Goal: Task Accomplishment & Management: Complete application form

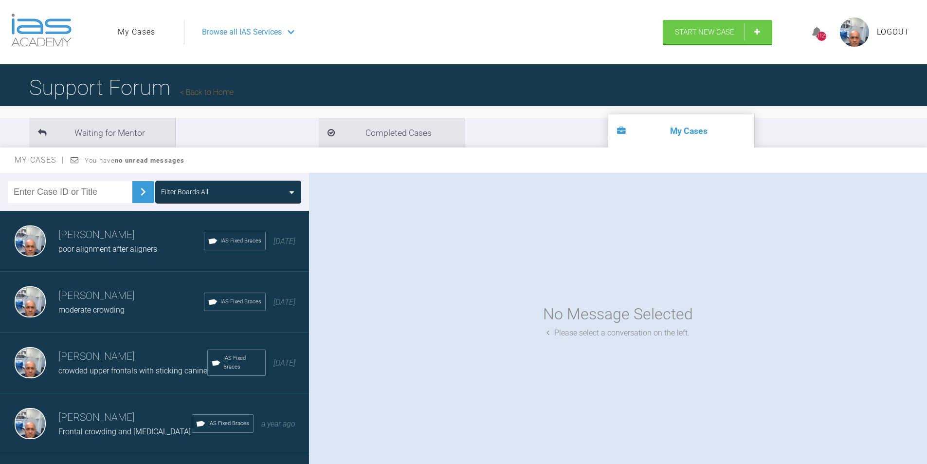
click at [101, 249] on span "poor alignment after aligners" at bounding box center [107, 248] width 99 height 9
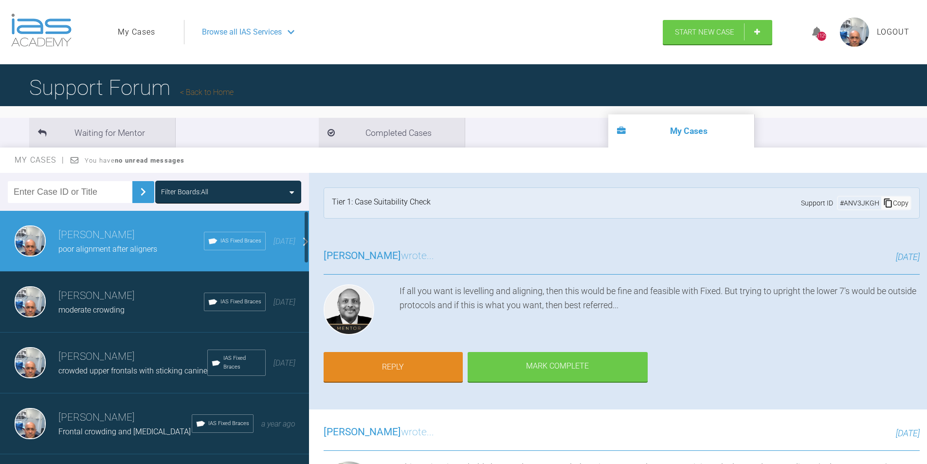
click at [74, 305] on span "moderate crowding" at bounding box center [91, 309] width 66 height 9
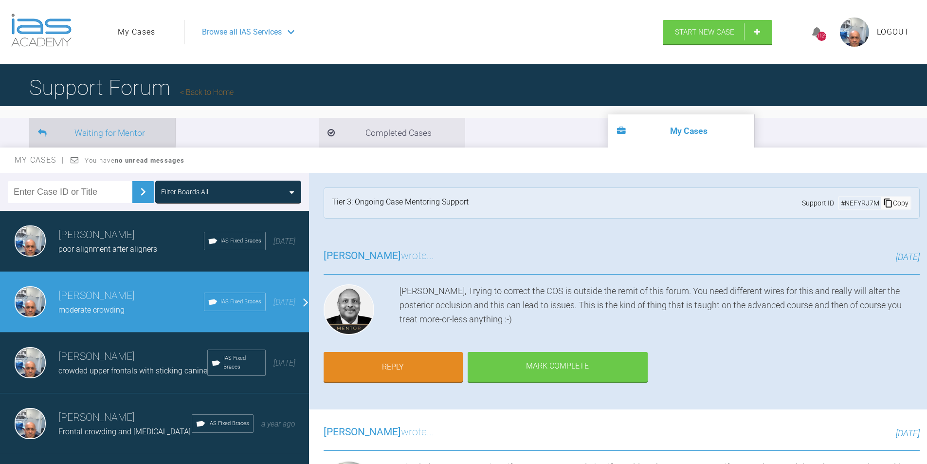
click at [116, 134] on li "Waiting for Mentor" at bounding box center [102, 133] width 146 height 30
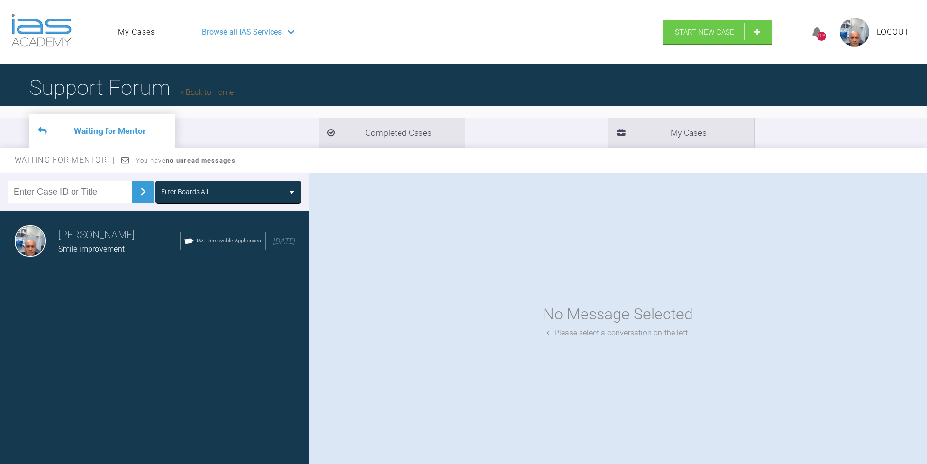
click at [74, 247] on span "Smile improvement" at bounding box center [91, 248] width 66 height 9
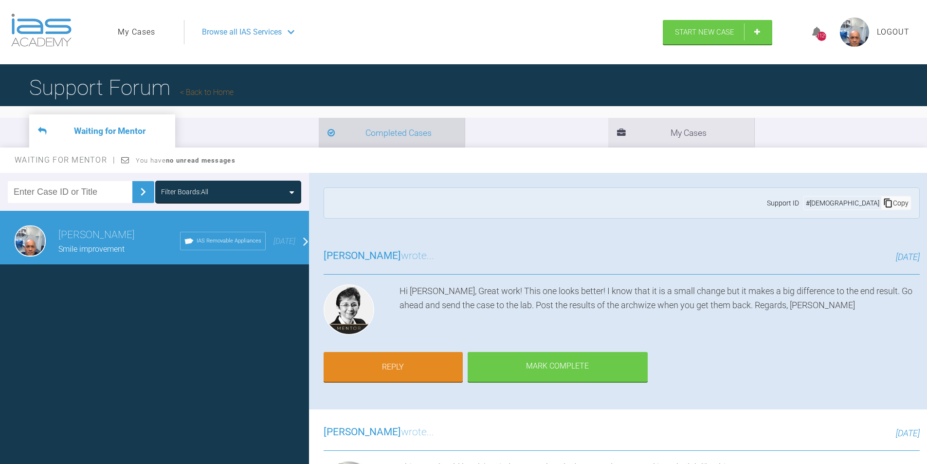
click at [319, 133] on li "Completed Cases" at bounding box center [392, 133] width 146 height 30
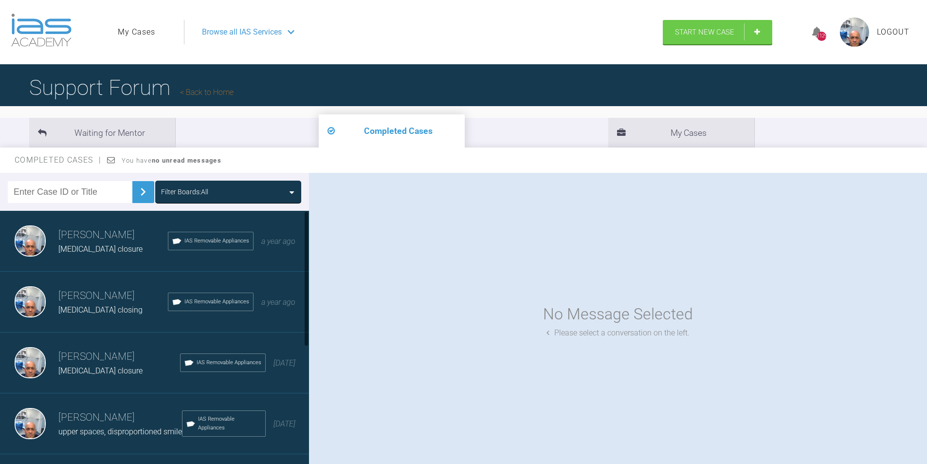
click at [112, 245] on span "[MEDICAL_DATA] closure" at bounding box center [100, 248] width 84 height 9
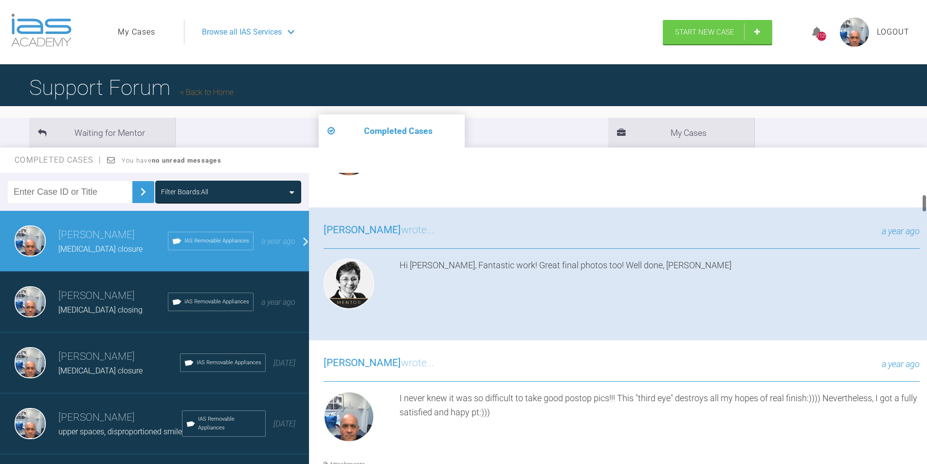
scroll to position [146, 0]
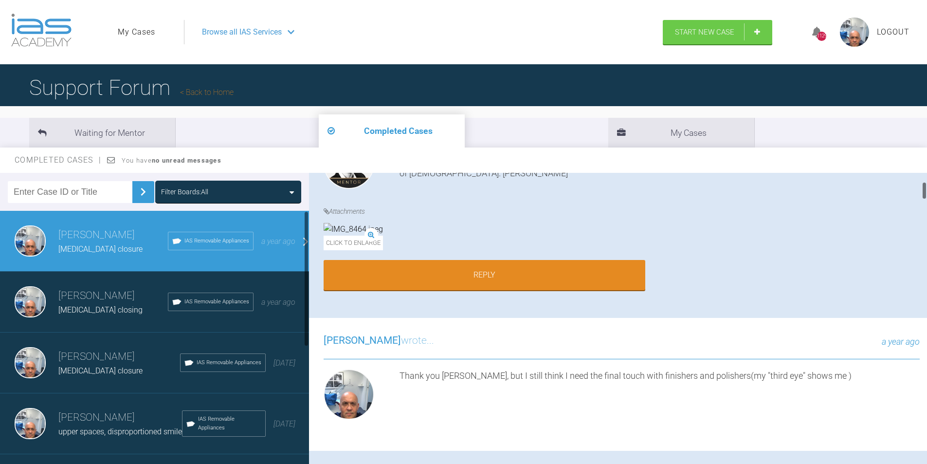
click at [93, 304] on div "Diastema closing" at bounding box center [112, 310] width 109 height 13
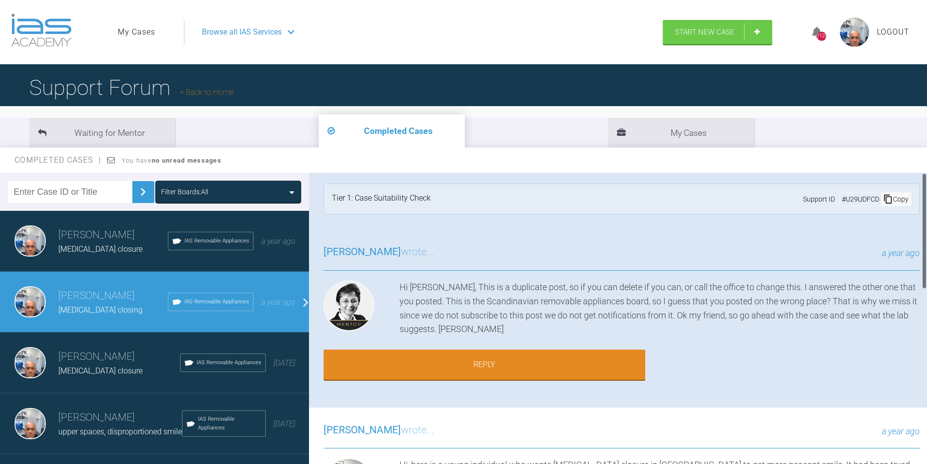
scroll to position [0, 0]
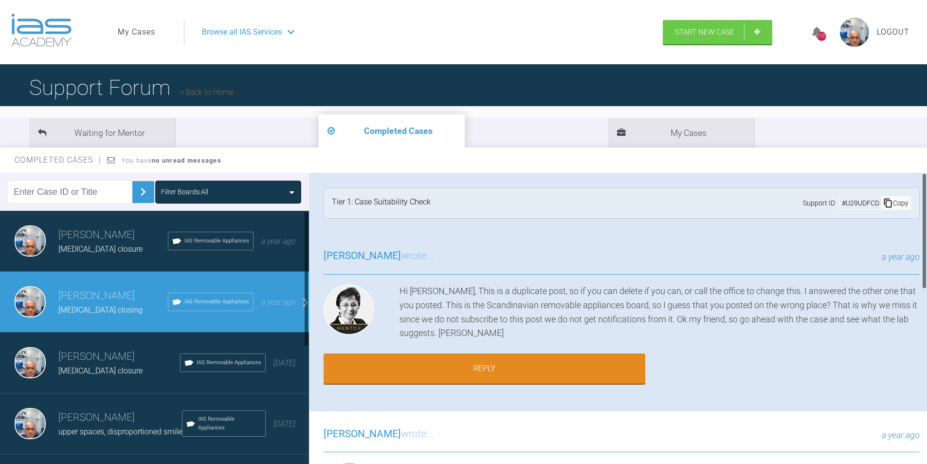
click at [98, 427] on span "upper spaces, disproportioned smile" at bounding box center [120, 431] width 124 height 9
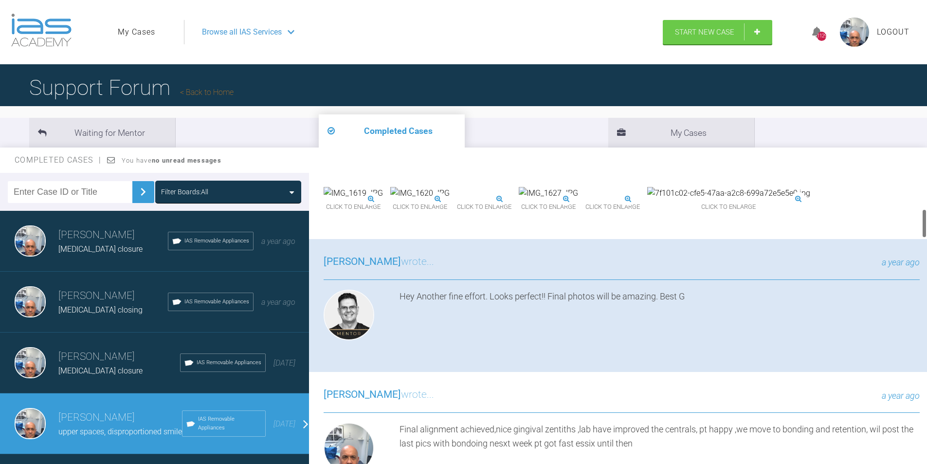
scroll to position [438, 0]
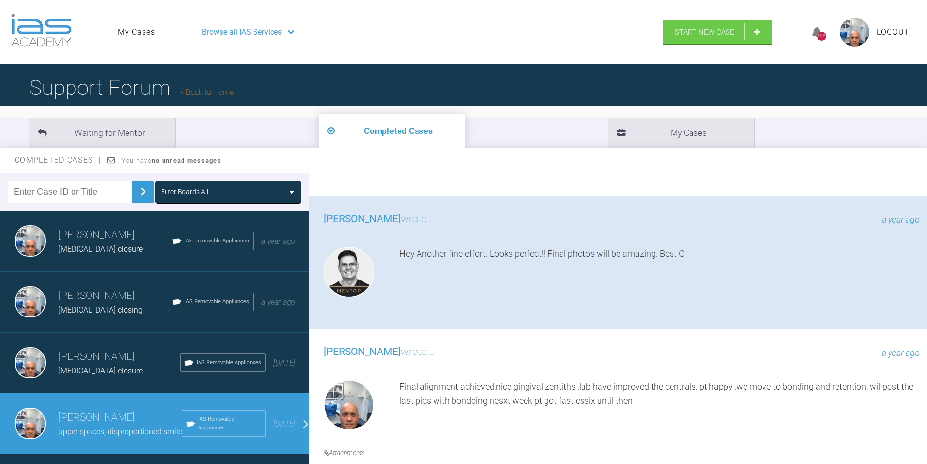
click at [524, 157] on img at bounding box center [553, 150] width 59 height 13
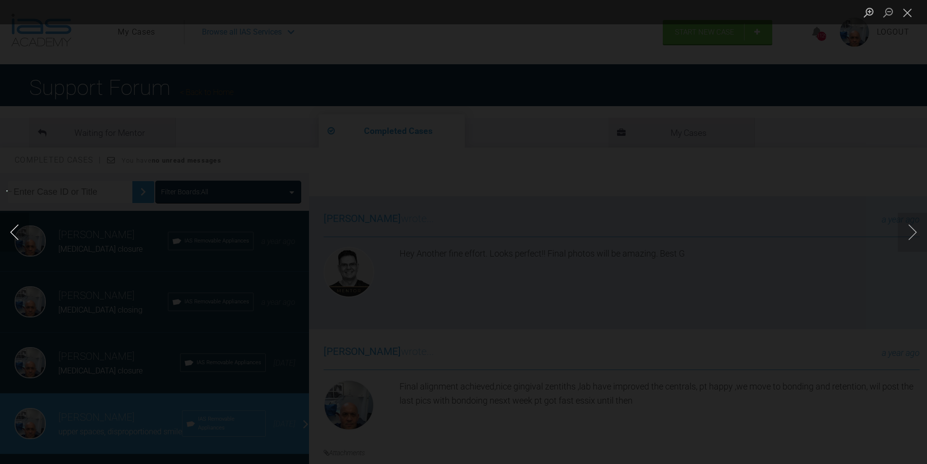
click at [14, 230] on button "Previous image" at bounding box center [14, 232] width 29 height 39
click at [914, 233] on button "Next image" at bounding box center [912, 232] width 29 height 39
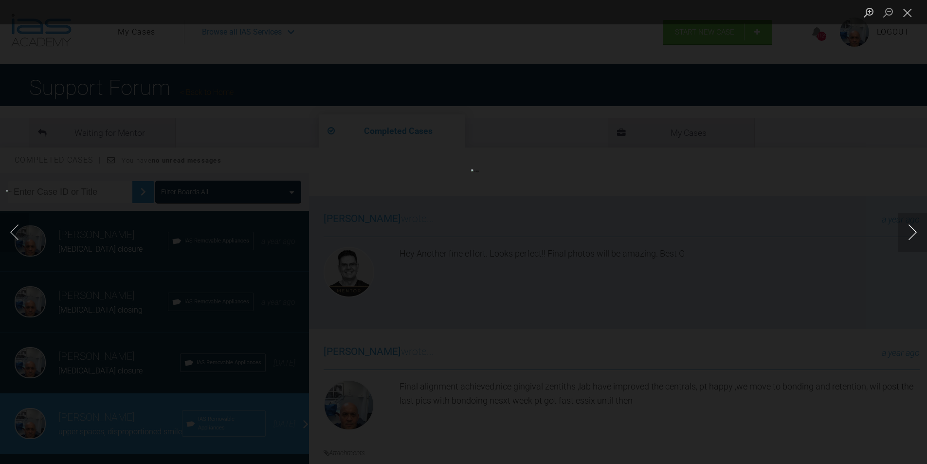
click at [914, 233] on button "Next image" at bounding box center [912, 232] width 29 height 39
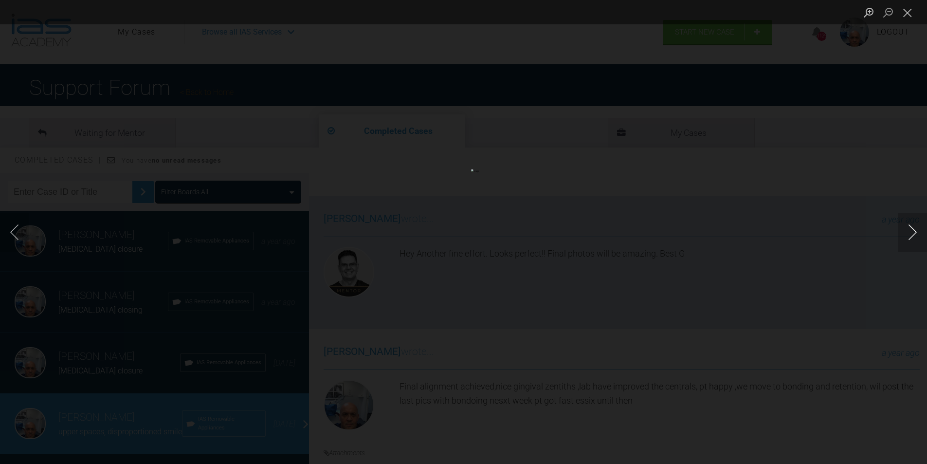
click at [914, 233] on button "Next image" at bounding box center [912, 232] width 29 height 39
click at [909, 13] on button "Close lightbox" at bounding box center [907, 12] width 19 height 17
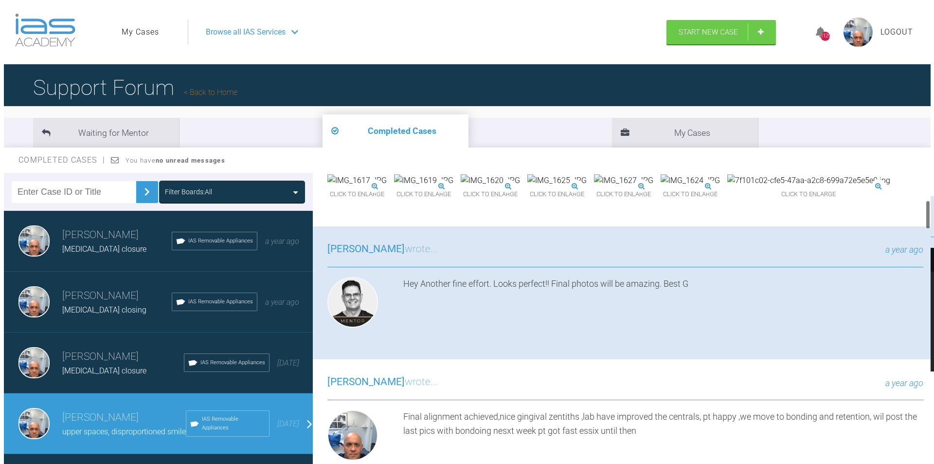
scroll to position [0, 0]
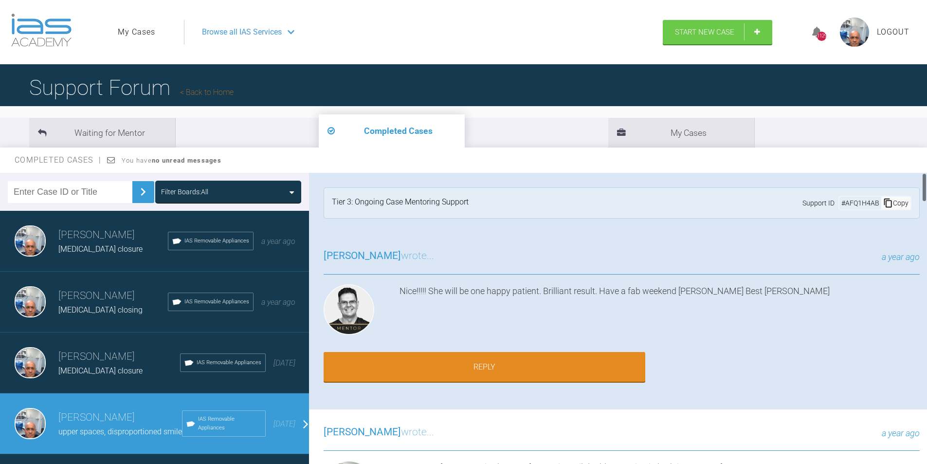
drag, startPoint x: 923, startPoint y: 279, endPoint x: 931, endPoint y: 101, distance: 177.8
click at [926, 101] on html "My Cases Logout Browse all IAS Services Start New Case 1129 Logout Support Foru…" at bounding box center [463, 282] width 927 height 565
click at [608, 130] on li "My Cases" at bounding box center [681, 133] width 146 height 30
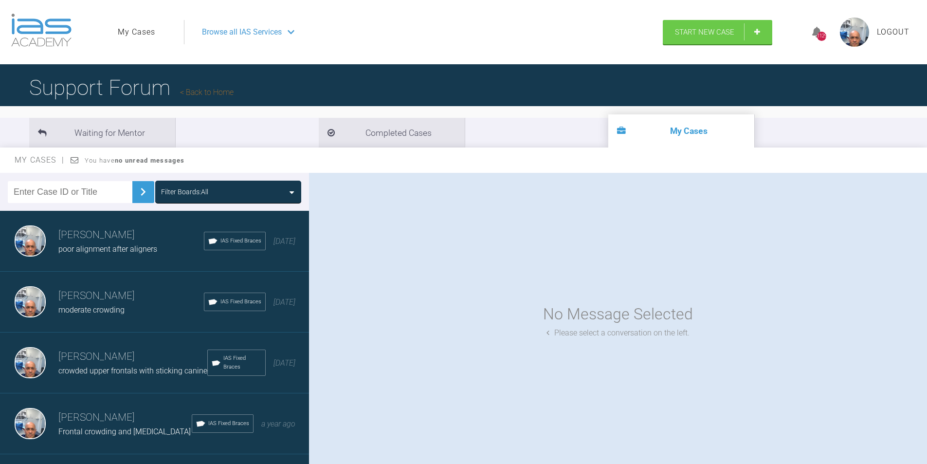
click at [79, 372] on span "crowded upper frontals with sticking canine" at bounding box center [132, 370] width 149 height 9
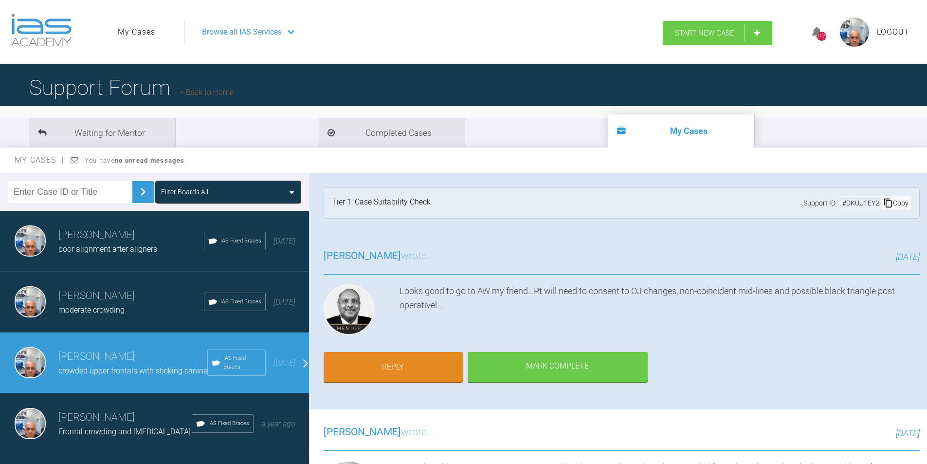
click at [744, 31] on link "Start New Case" at bounding box center [717, 33] width 109 height 24
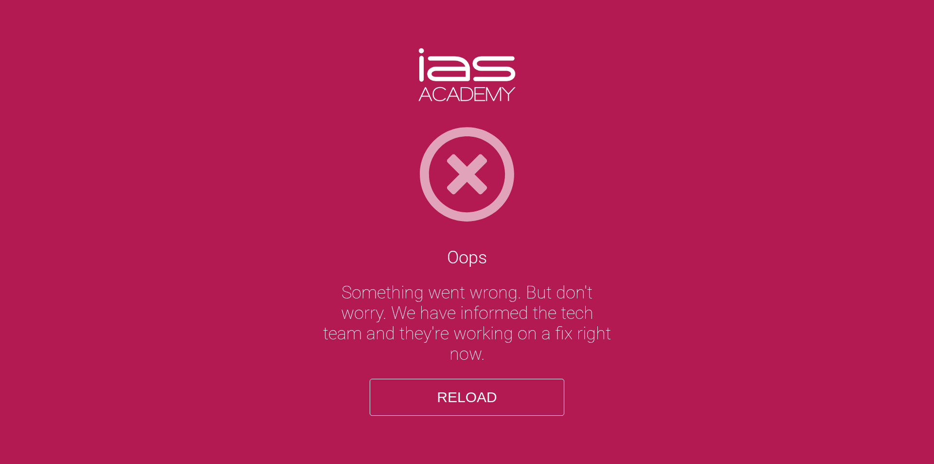
click at [464, 400] on button "Reload" at bounding box center [467, 397] width 195 height 37
click at [474, 166] on img at bounding box center [467, 174] width 934 height 97
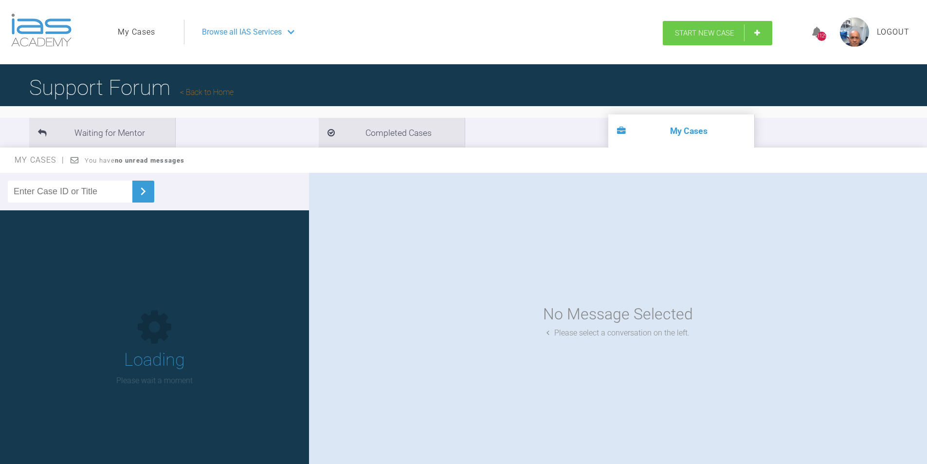
click at [760, 31] on link "Start New Case" at bounding box center [717, 33] width 109 height 24
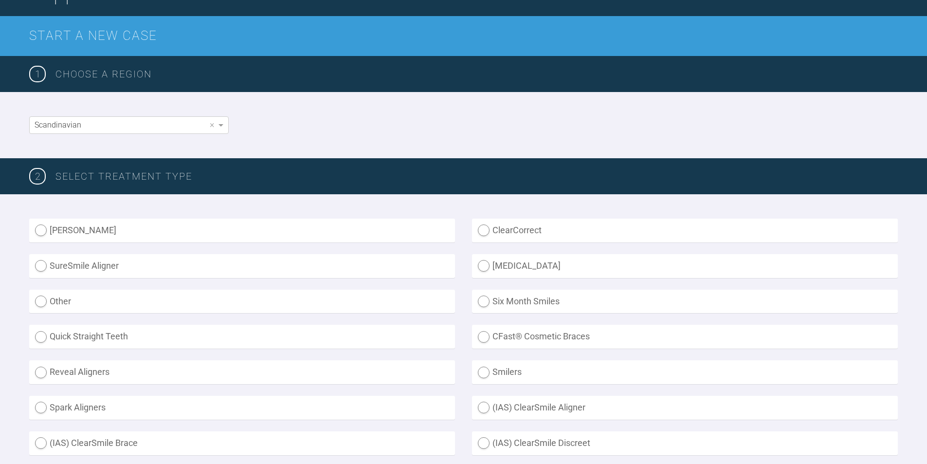
scroll to position [146, 0]
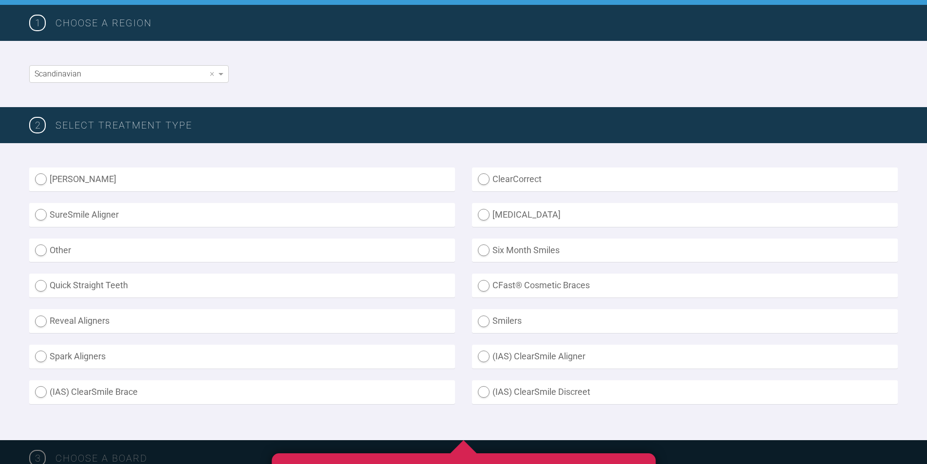
click at [44, 181] on label "[PERSON_NAME]" at bounding box center [242, 179] width 426 height 24
radio Aligner "true"
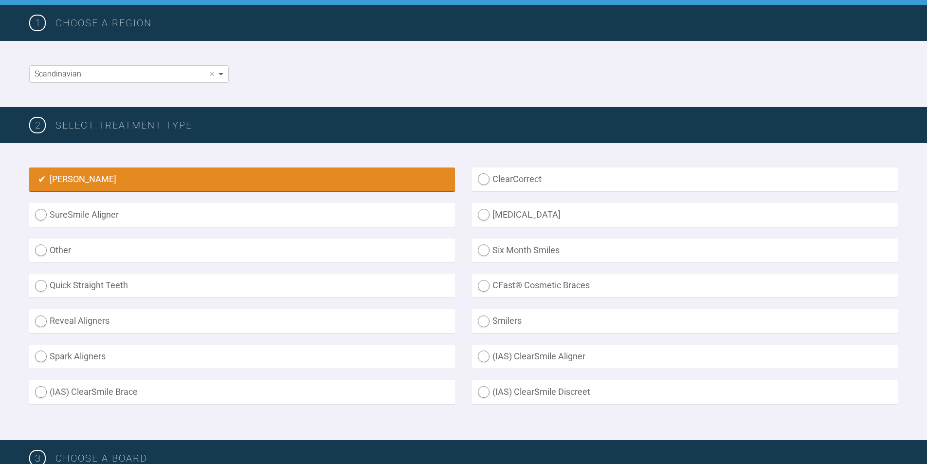
click at [218, 73] on span at bounding box center [222, 74] width 12 height 17
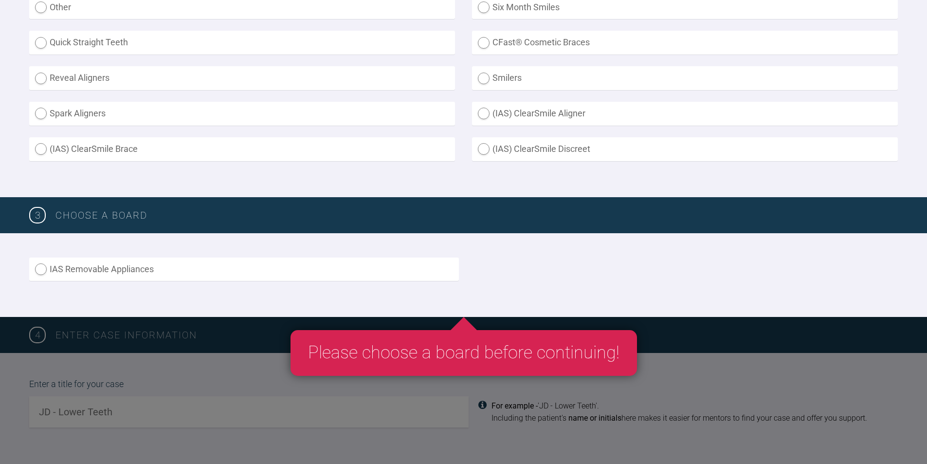
scroll to position [389, 0]
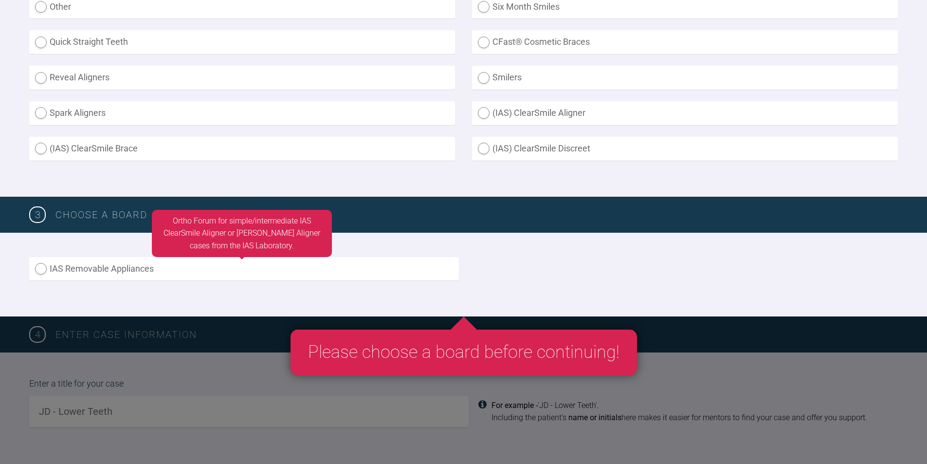
click at [43, 268] on label "IAS Removable Appliances" at bounding box center [244, 269] width 430 height 24
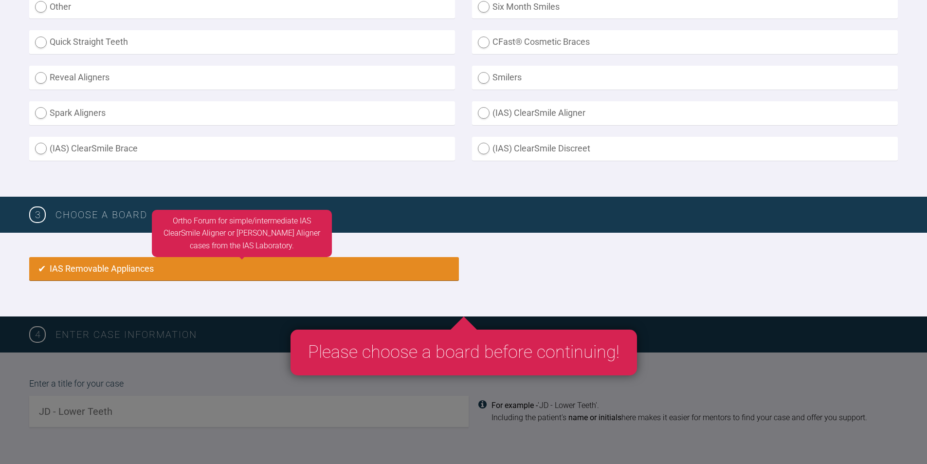
radio input "true"
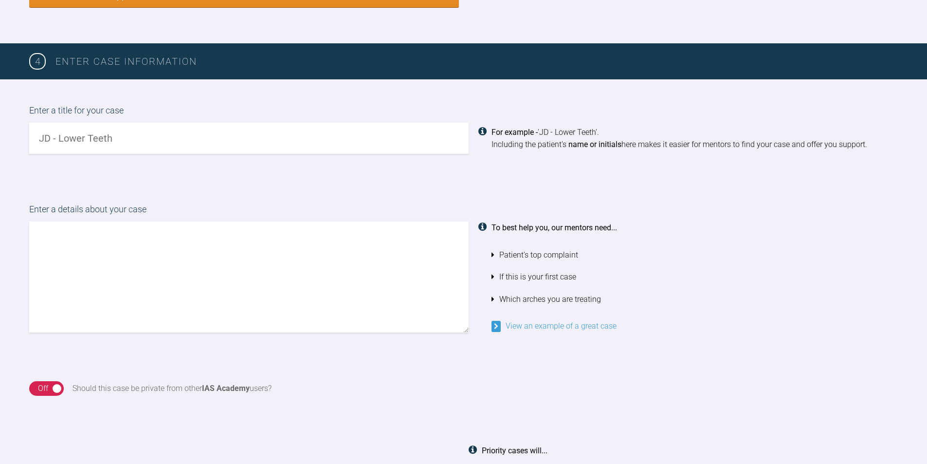
scroll to position [696, 0]
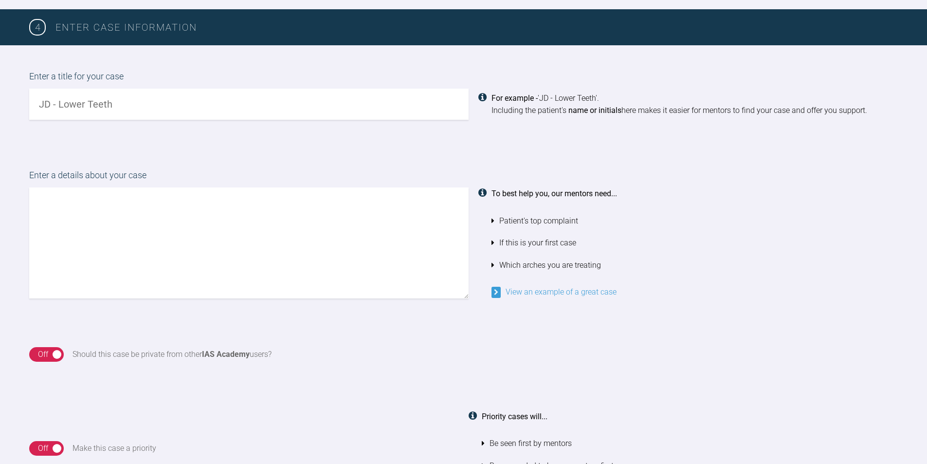
click at [85, 108] on input "text" at bounding box center [248, 104] width 439 height 31
type input "relapsed lower frontals"
click at [54, 197] on textarea at bounding box center [248, 242] width 439 height 111
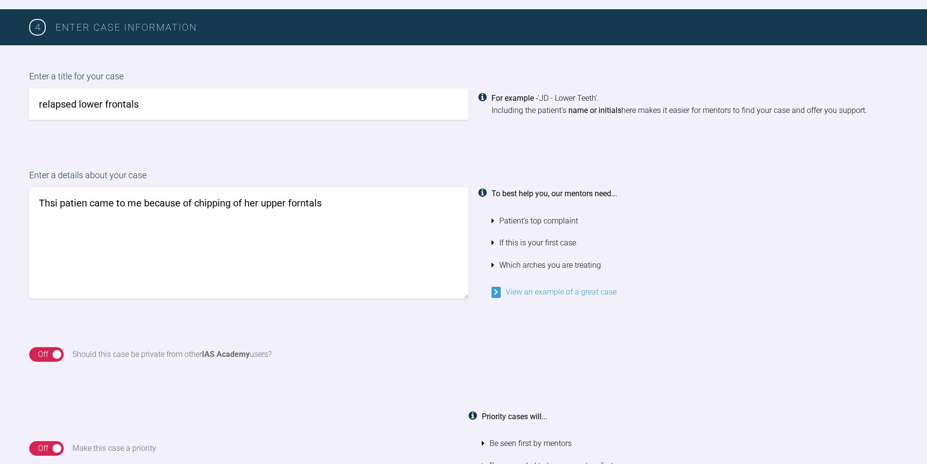
click at [242, 201] on textarea "Thsi patien came to me because of chipping of her upper forntals" at bounding box center [248, 242] width 439 height 111
click at [244, 201] on textarea "Thsi patien came to me because of chipping of fillings her upper forntals" at bounding box center [248, 242] width 439 height 111
click at [290, 202] on textarea "Thsi patien came to me because of chipping of the fillings her upper forntals" at bounding box center [248, 242] width 439 height 111
click at [377, 201] on textarea "Thsi patien came to me because of chipping of the fillings of her upper forntals" at bounding box center [248, 242] width 439 height 111
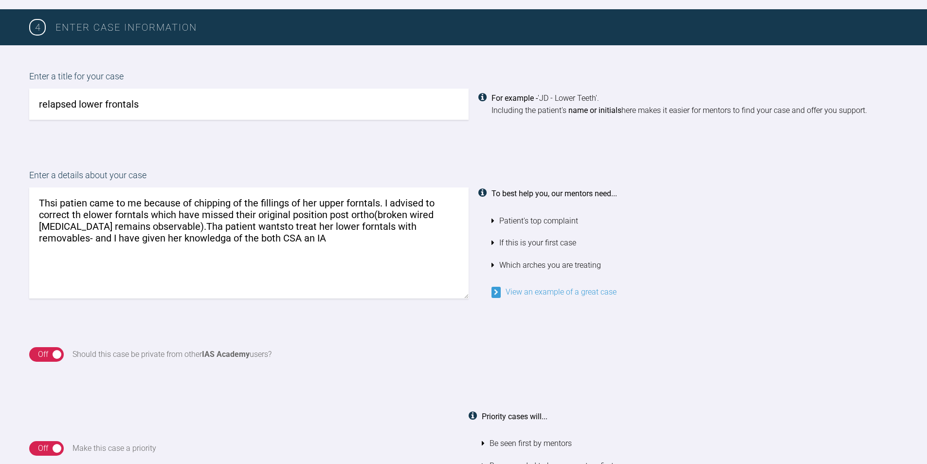
click at [232, 238] on textarea "Thsi patien came to me because of chipping of the fillings of her upper forntal…" at bounding box center [248, 242] width 439 height 111
click at [276, 245] on textarea "Thsi patien came to me because of chipping of the fillings of her upper forntal…" at bounding box center [248, 242] width 439 height 111
click at [52, 203] on textarea "Thsi patien came to me because of chipping of the fillings of her upper forntal…" at bounding box center [248, 242] width 439 height 111
click at [54, 201] on textarea "Thi patien came to me because of chipping of the fillings of her upper forntals…" at bounding box center [248, 242] width 439 height 111
click at [51, 201] on textarea "Thi patien came to me because of chipping of the fillings of her upper forntals…" at bounding box center [248, 242] width 439 height 111
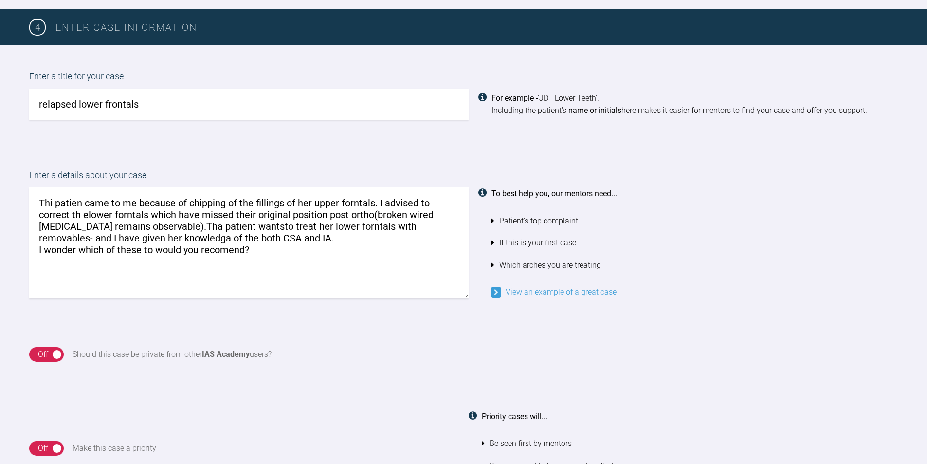
click at [54, 198] on textarea "Thi patien came to me because of chipping of the fillings of her upper forntals…" at bounding box center [248, 242] width 439 height 111
click at [87, 202] on textarea "This patien came to me because of chipping of the fillings of her upper forntal…" at bounding box center [248, 242] width 439 height 111
click at [129, 203] on textarea "This patient came to me because of chipping of the fillings of her upper fornta…" at bounding box center [248, 242] width 439 height 111
click at [83, 213] on textarea "This patient came to see me because of chipping of the fillings of her upper fo…" at bounding box center [248, 242] width 439 height 111
click at [86, 214] on textarea "This patient came to see me because of chipping of the fillings of her upper fo…" at bounding box center [248, 242] width 439 height 111
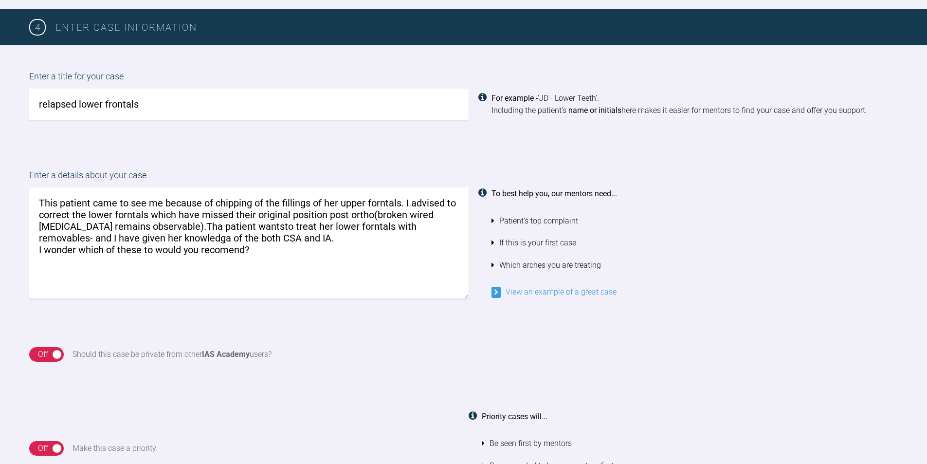
click at [181, 226] on textarea "This patient came to see me because of chipping of the fillings of her upper fo…" at bounding box center [248, 242] width 439 height 111
click at [243, 225] on textarea "This patient came to see me because of chipping of the fillings of her upper fo…" at bounding box center [248, 242] width 439 height 111
click at [149, 239] on textarea "This patient came to see me because of chipping of the fillings of her upper fo…" at bounding box center [248, 242] width 439 height 111
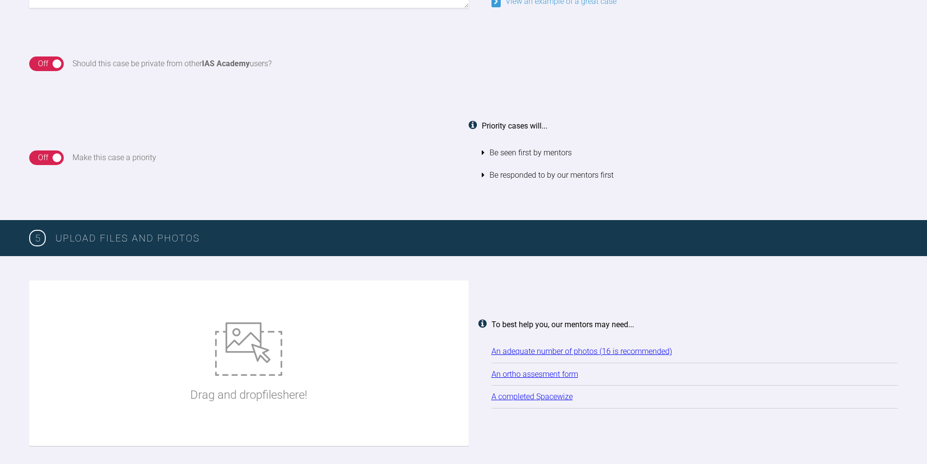
scroll to position [1134, 0]
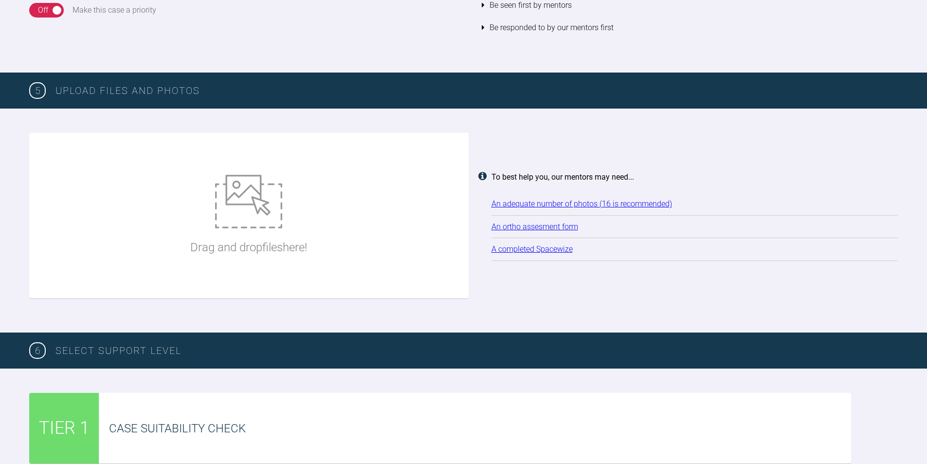
type textarea "This patient came to see me because of chipping of the fillings of her upper fo…"
click at [250, 206] on img at bounding box center [248, 202] width 67 height 54
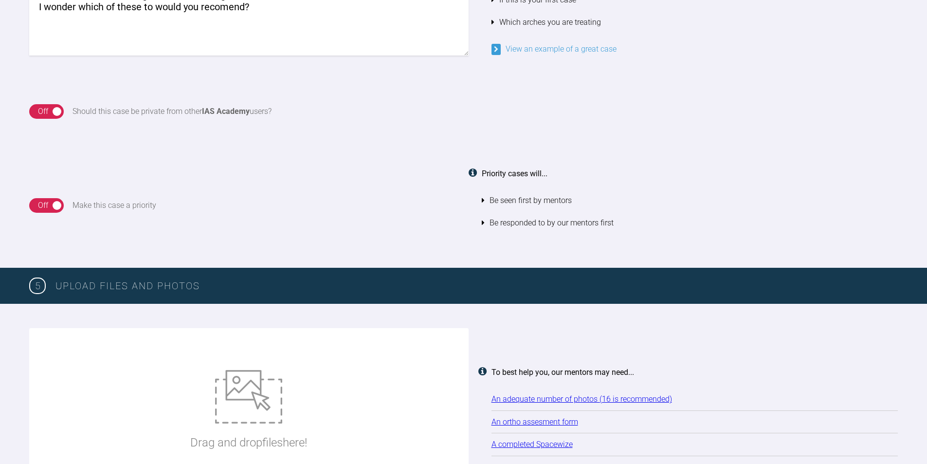
scroll to position [1025, 0]
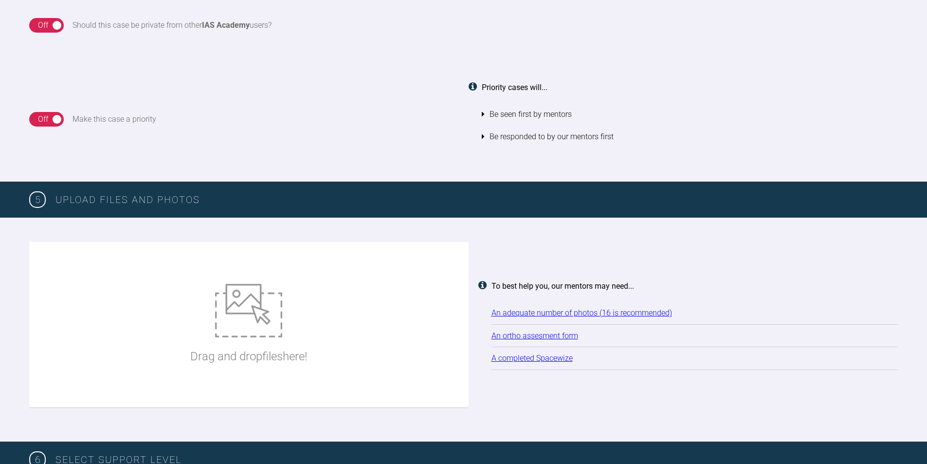
click at [402, 331] on div "Drag and drop files here!" at bounding box center [248, 324] width 439 height 165
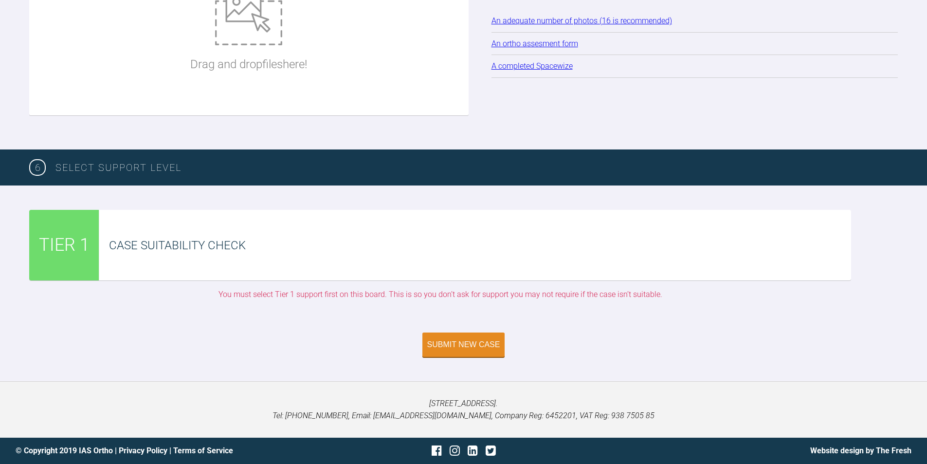
click at [231, 249] on div "Case Suitability Check" at bounding box center [480, 245] width 742 height 18
click at [83, 249] on span "TIER 1" at bounding box center [64, 245] width 51 height 28
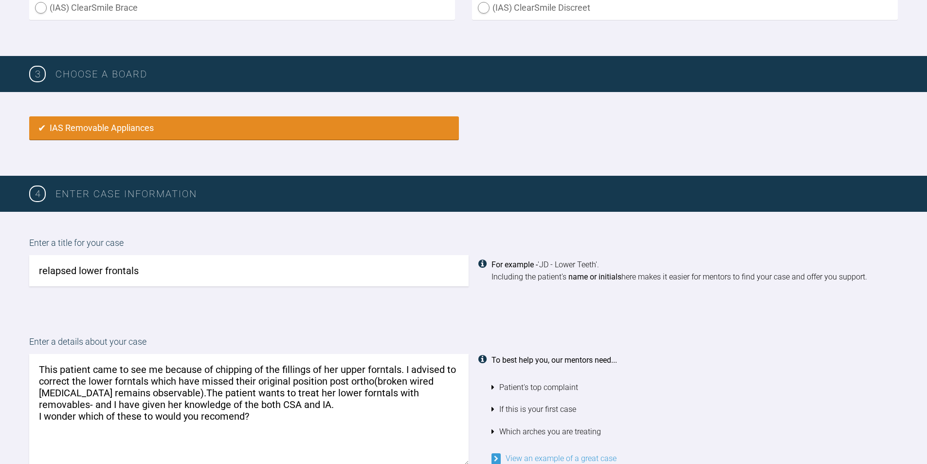
scroll to position [535, 0]
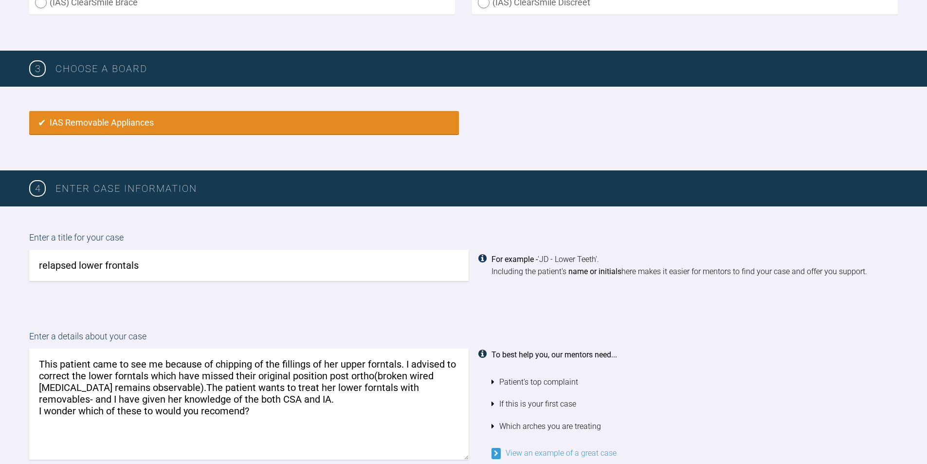
drag, startPoint x: 38, startPoint y: 362, endPoint x: 306, endPoint y: 415, distance: 273.3
click at [306, 415] on textarea "This patient came to see me because of chipping of the fillings of her upper fo…" at bounding box center [248, 403] width 439 height 111
click at [254, 326] on div "Enter a details about your case This patient came to see me because of chipping…" at bounding box center [463, 394] width 927 height 179
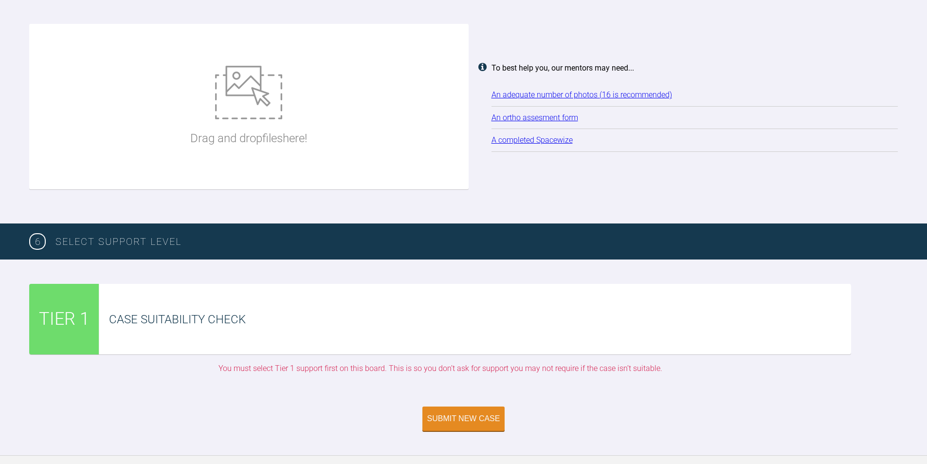
scroll to position [1119, 0]
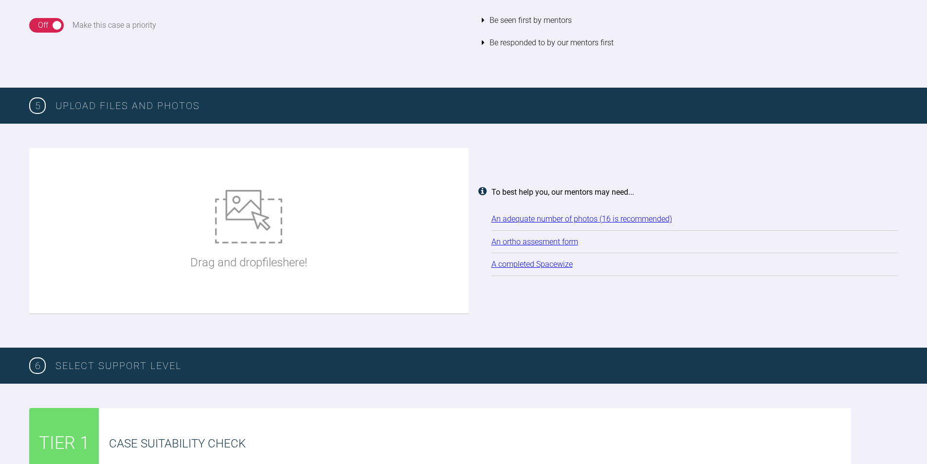
click at [250, 222] on img at bounding box center [248, 217] width 67 height 54
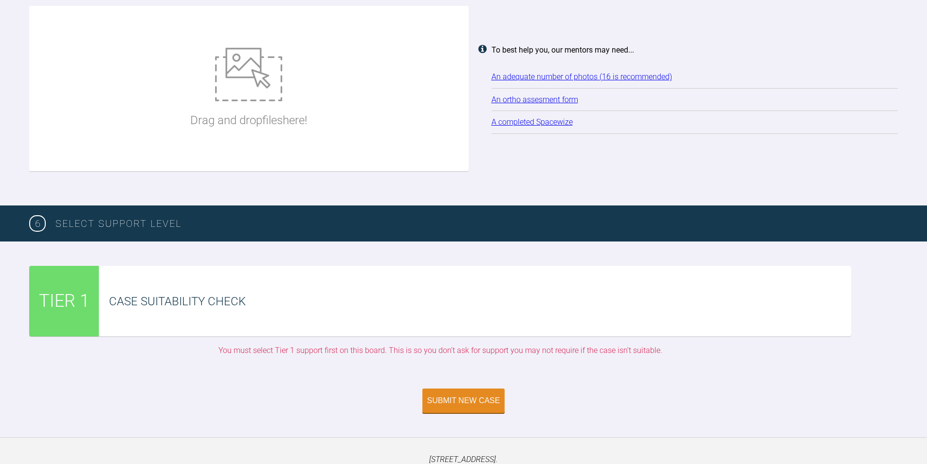
scroll to position [1317, 0]
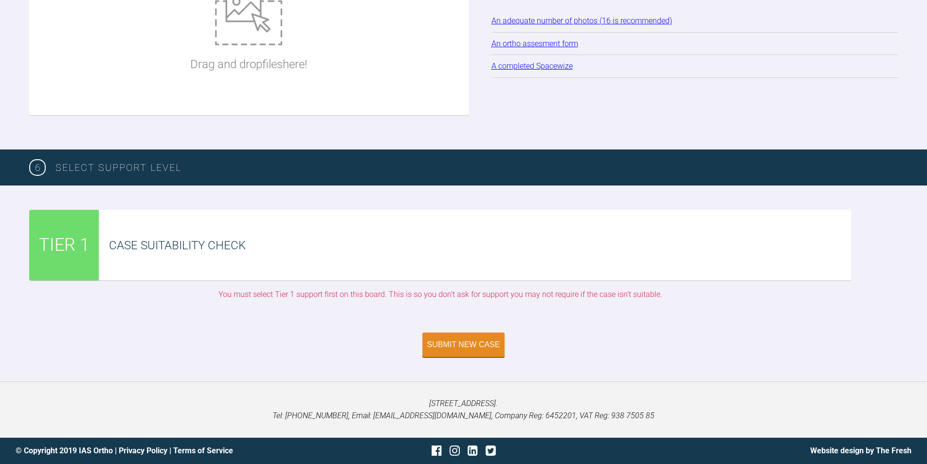
click at [250, 253] on div "Case Suitability Check" at bounding box center [480, 245] width 742 height 18
click at [63, 253] on span "TIER 1" at bounding box center [64, 245] width 51 height 28
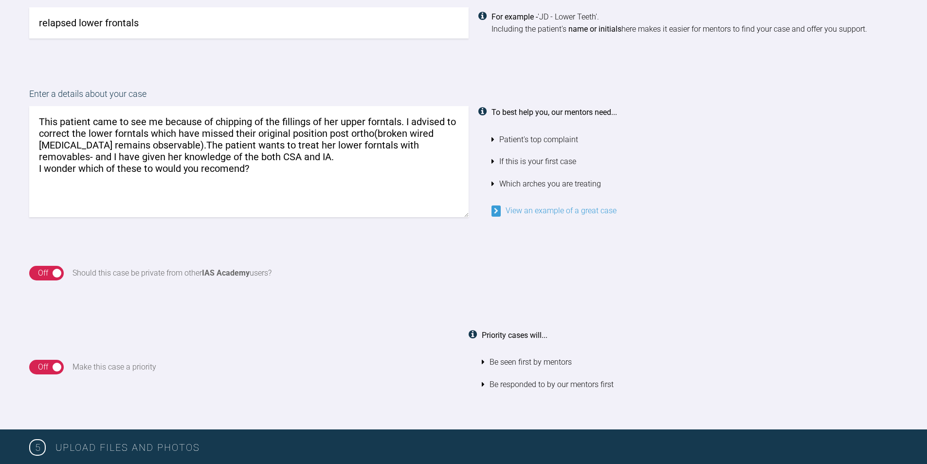
scroll to position [733, 0]
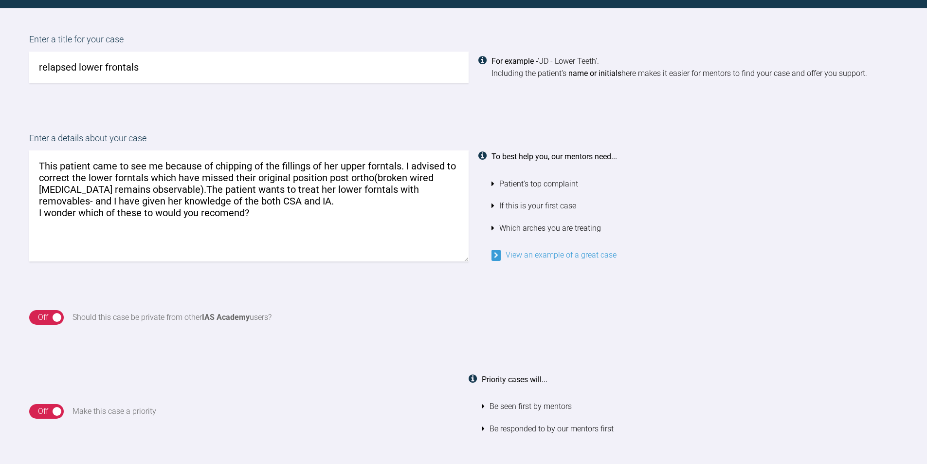
click at [49, 410] on div "On Off" at bounding box center [46, 411] width 35 height 15
click at [44, 317] on div "Off" at bounding box center [43, 317] width 10 height 13
click at [45, 317] on div "On" at bounding box center [50, 317] width 10 height 13
click at [49, 410] on div "On" at bounding box center [50, 411] width 10 height 13
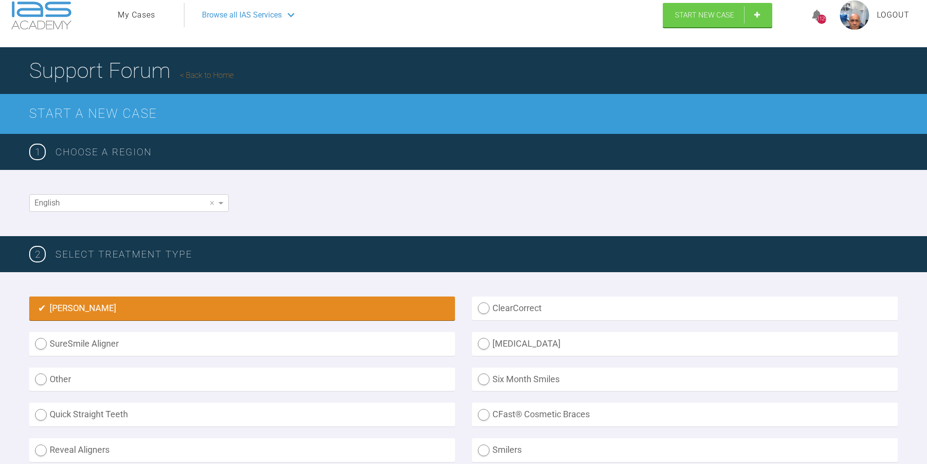
scroll to position [0, 0]
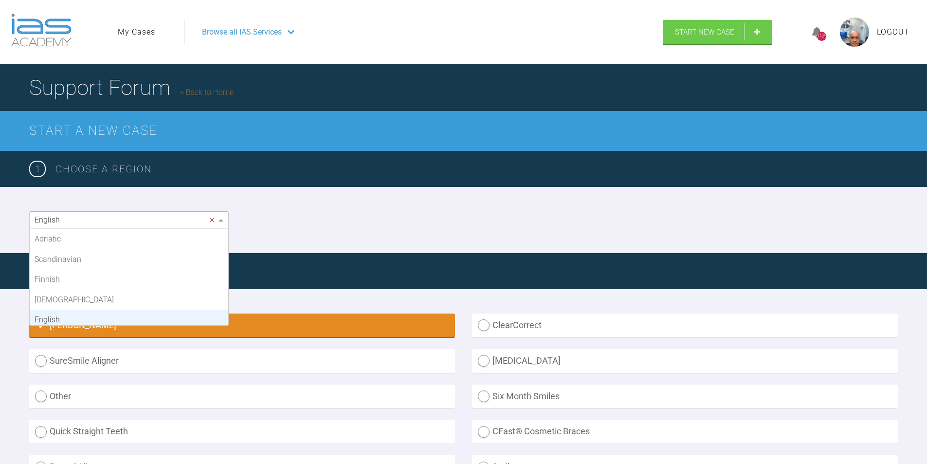
click at [212, 218] on span "×" at bounding box center [212, 219] width 4 height 9
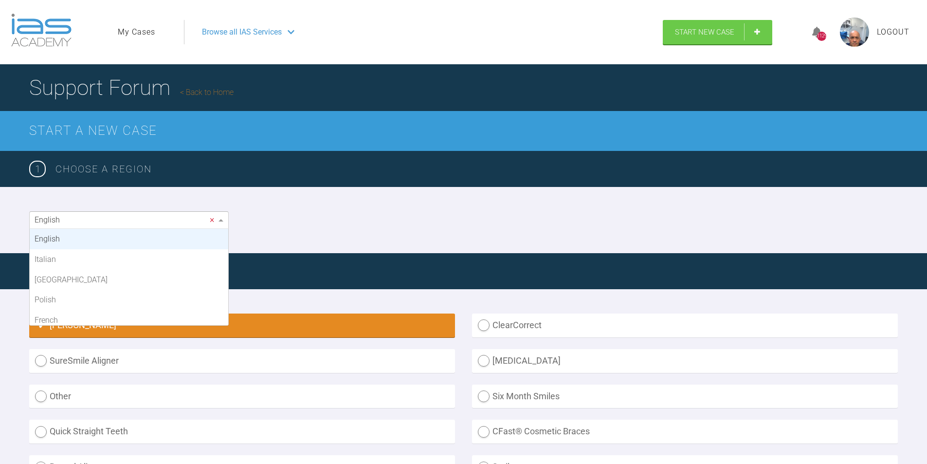
click at [212, 218] on span "×" at bounding box center [212, 219] width 4 height 9
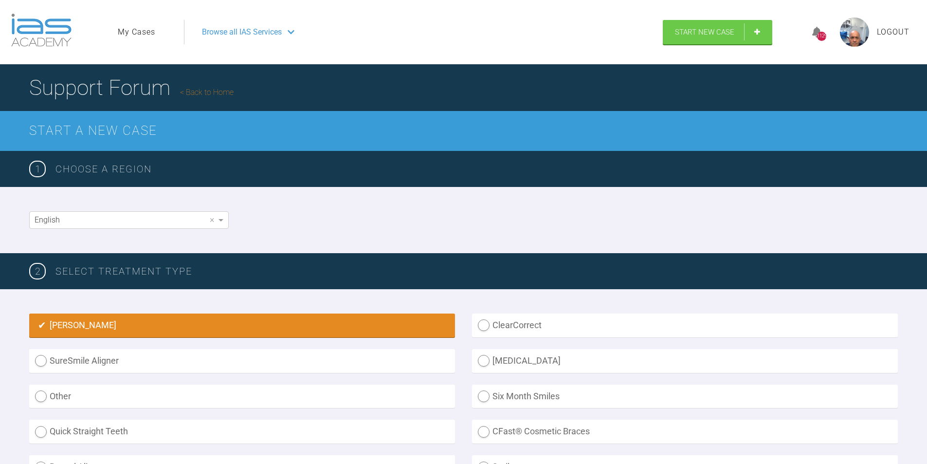
click at [281, 214] on div "English ×" at bounding box center [463, 220] width 927 height 66
click at [758, 29] on link "Start New Case" at bounding box center [717, 33] width 109 height 24
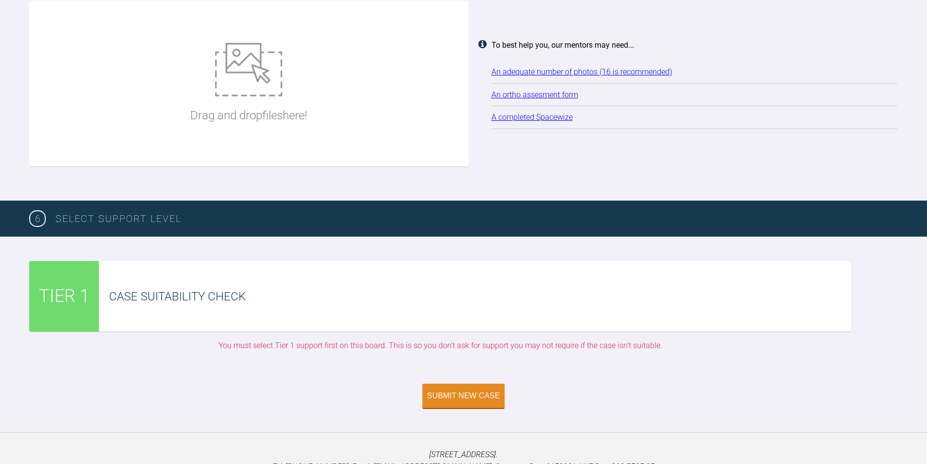
scroll to position [1317, 0]
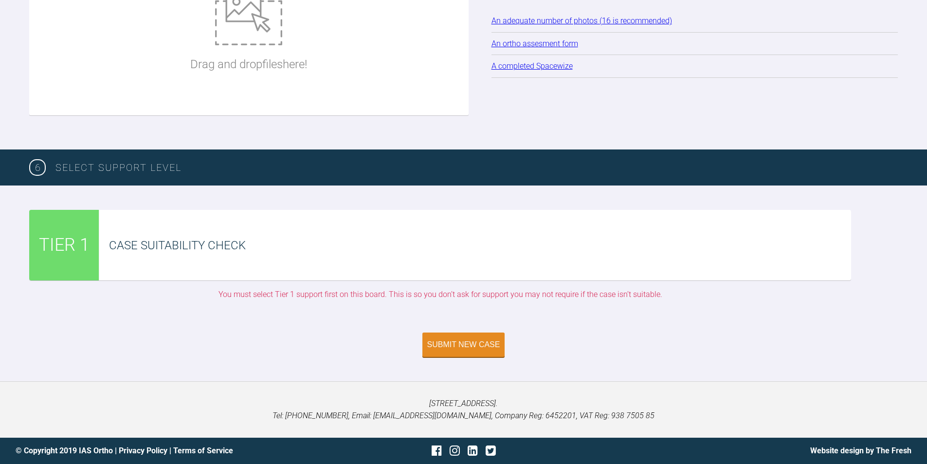
click at [231, 244] on div "Case Suitability Check" at bounding box center [480, 245] width 742 height 18
click at [464, 345] on div "Submit New Case" at bounding box center [463, 345] width 73 height 9
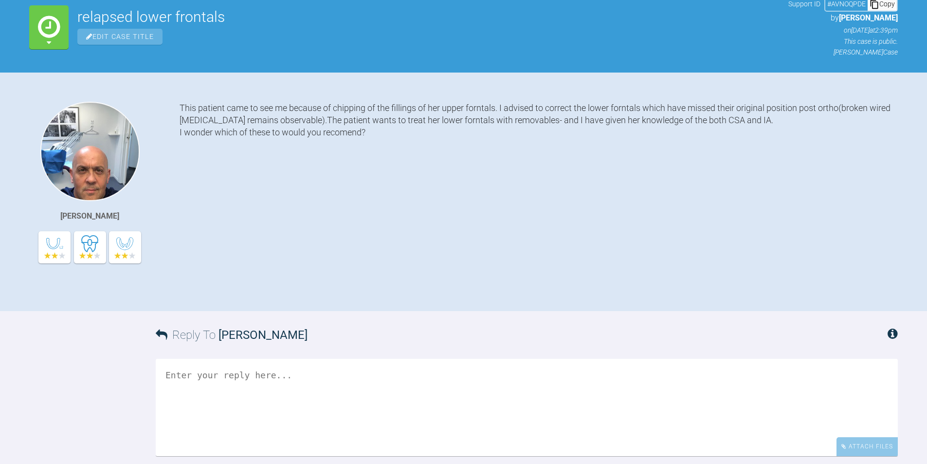
scroll to position [246, 0]
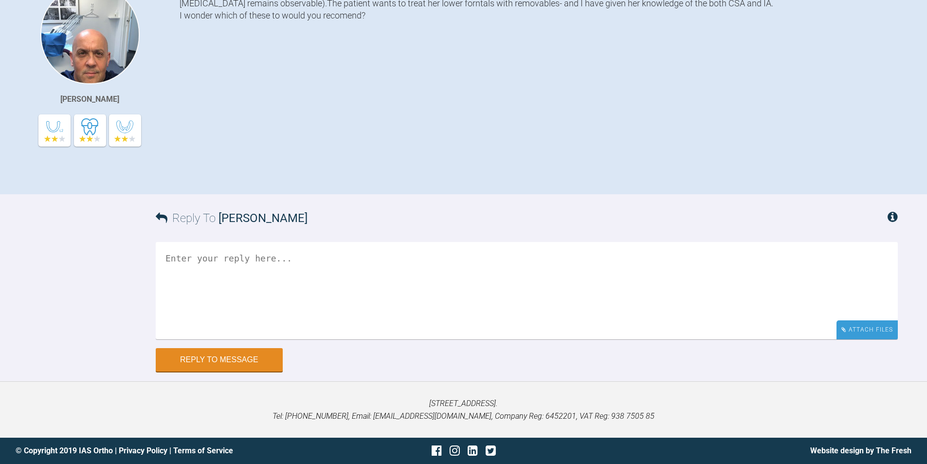
click at [855, 327] on div "Attach Files" at bounding box center [866, 329] width 61 height 19
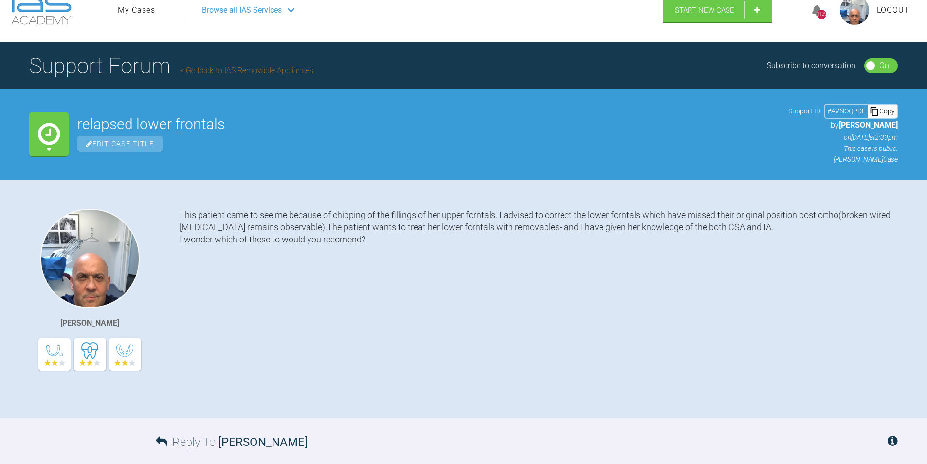
scroll to position [0, 0]
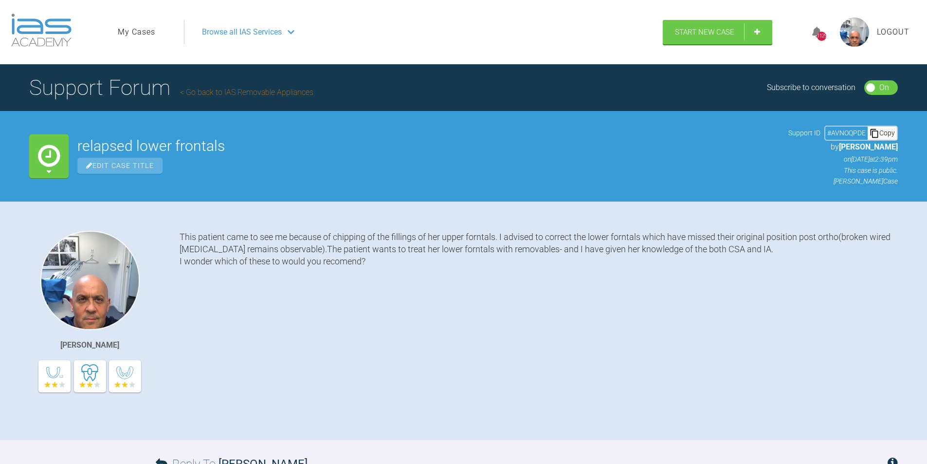
click at [120, 167] on span "Edit Case Title" at bounding box center [119, 166] width 85 height 16
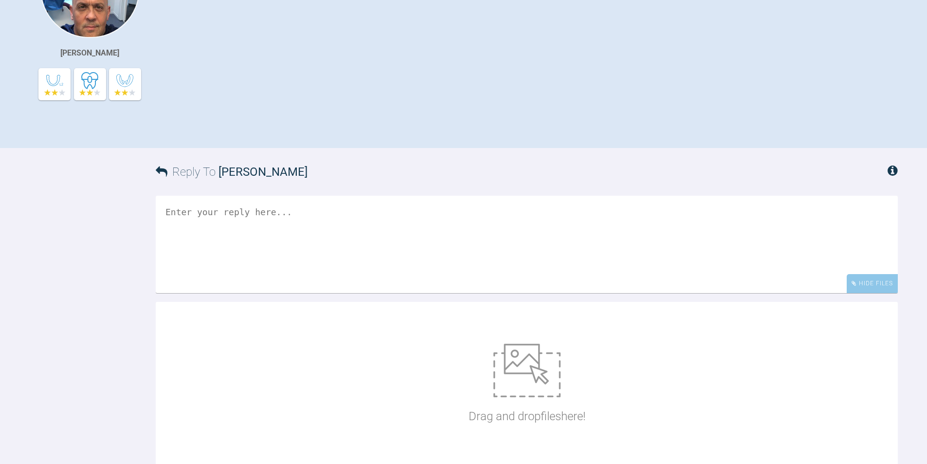
scroll to position [421, 0]
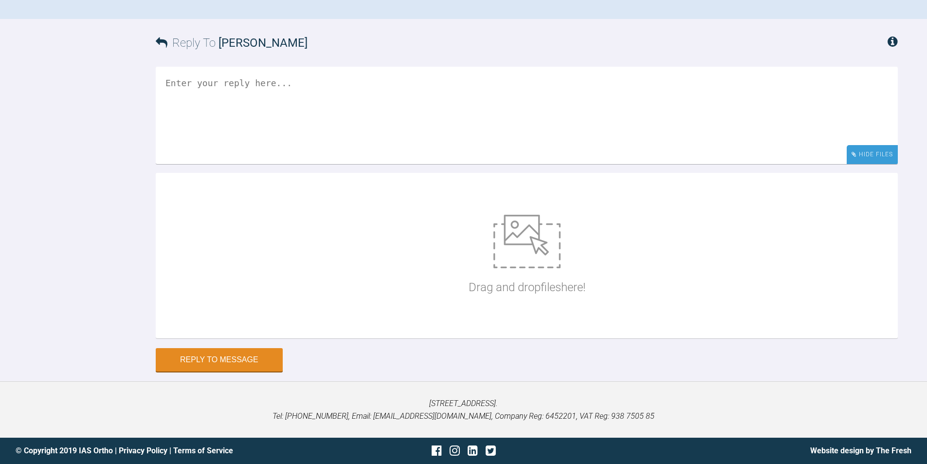
click at [876, 155] on div "Hide Files" at bounding box center [872, 154] width 51 height 19
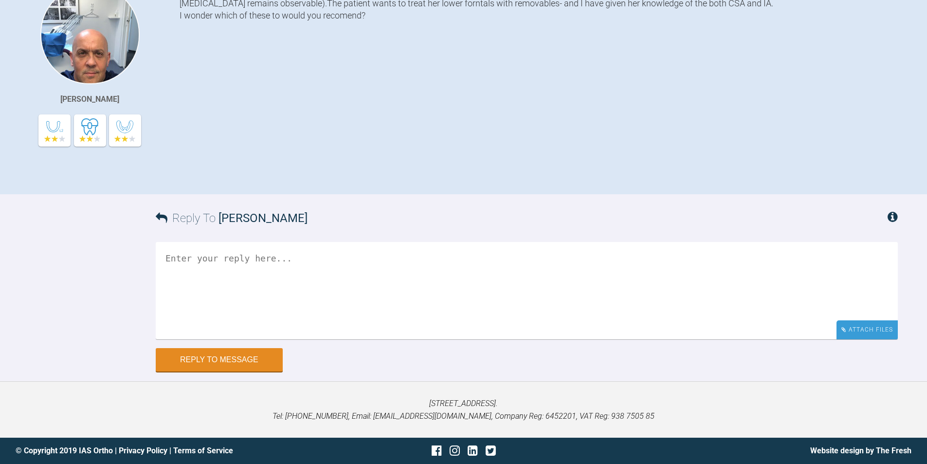
click at [867, 329] on div "Attach Files" at bounding box center [866, 329] width 61 height 19
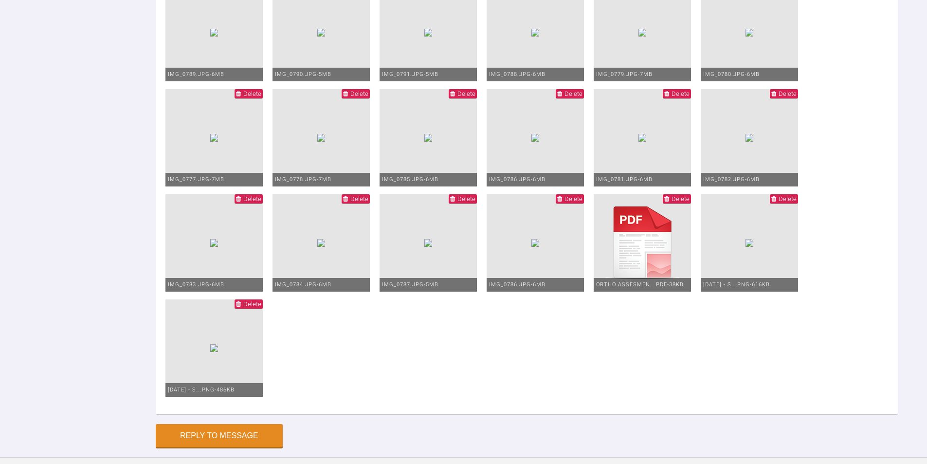
scroll to position [911, 0]
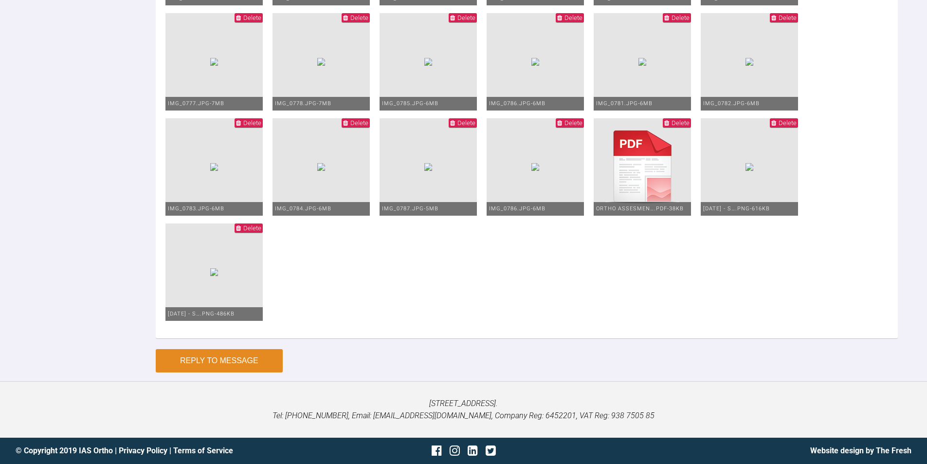
click at [201, 357] on button "Reply to Message" at bounding box center [219, 360] width 127 height 23
click at [224, 372] on button "Reply to Message" at bounding box center [219, 360] width 127 height 23
click at [196, 372] on button "Reply to Message" at bounding box center [219, 360] width 127 height 23
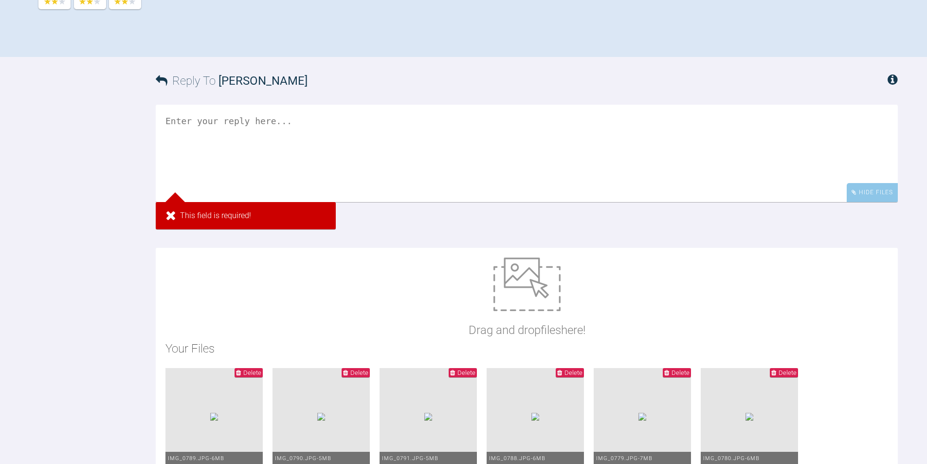
scroll to position [376, 0]
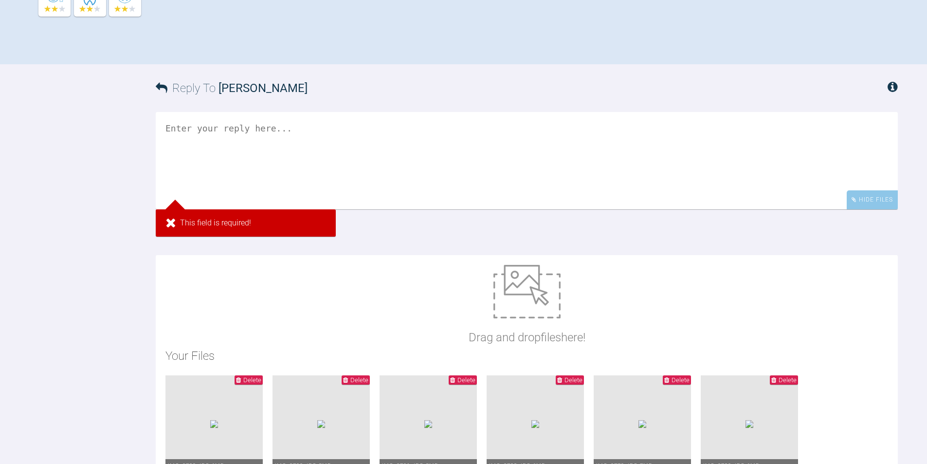
drag, startPoint x: 201, startPoint y: 127, endPoint x: 170, endPoint y: 128, distance: 30.7
click at [170, 128] on textarea at bounding box center [527, 160] width 742 height 97
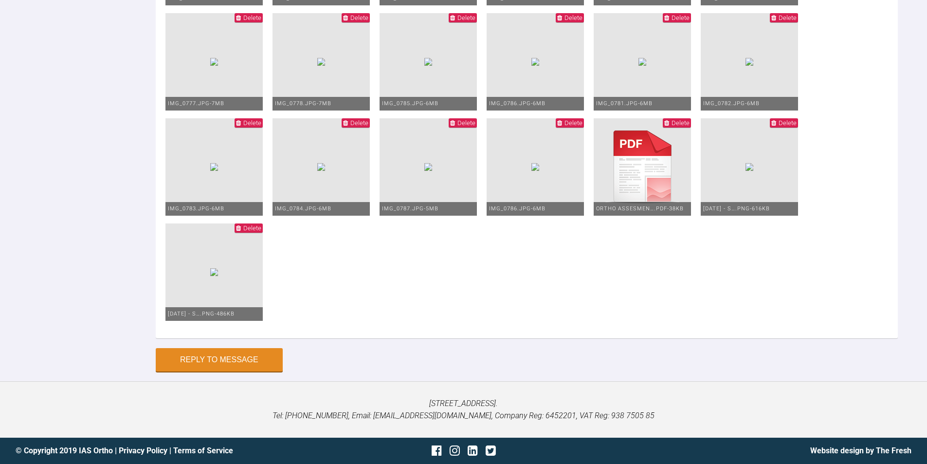
scroll to position [911, 0]
type textarea "I just couldn't upload the pics while administrating the case I have now upload…"
click at [220, 355] on button "Reply to Message" at bounding box center [219, 360] width 127 height 23
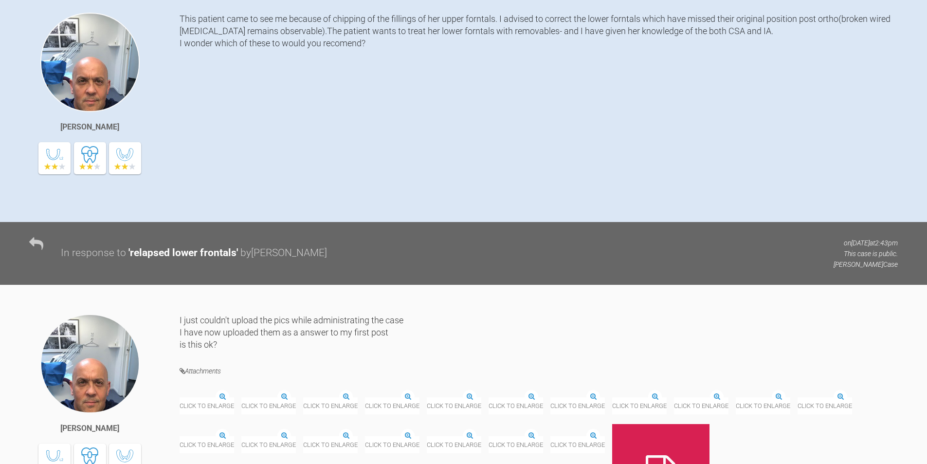
scroll to position [0, 0]
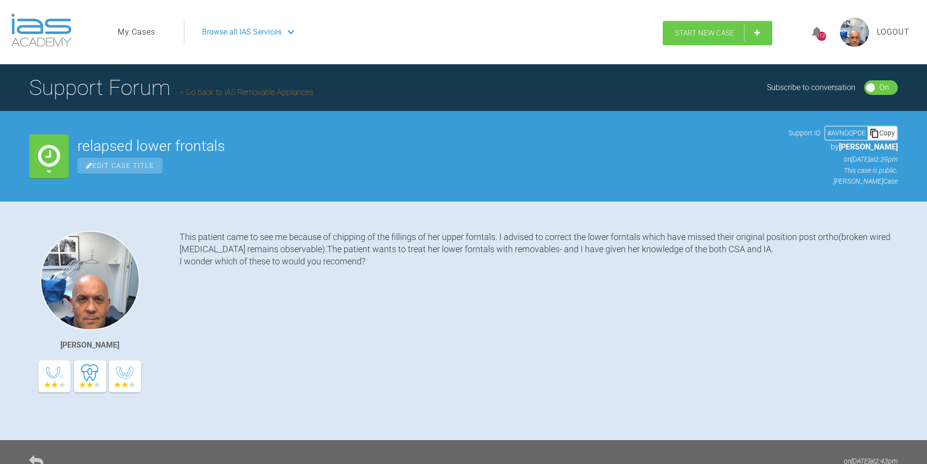
click at [756, 32] on link "Start New Case" at bounding box center [717, 33] width 109 height 24
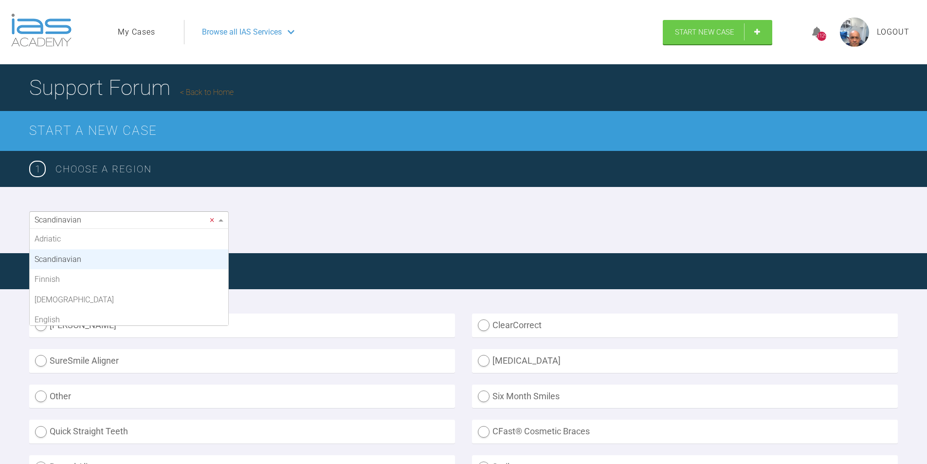
click at [214, 218] on span "×" at bounding box center [212, 219] width 4 height 9
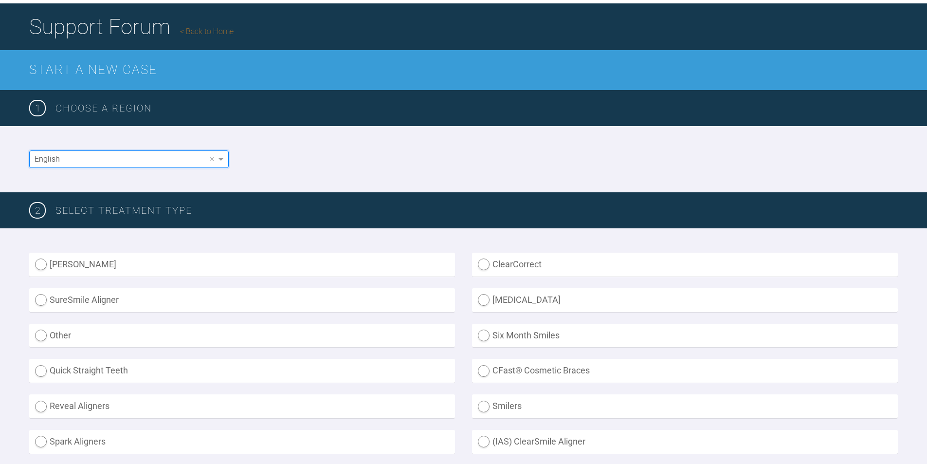
scroll to position [195, 0]
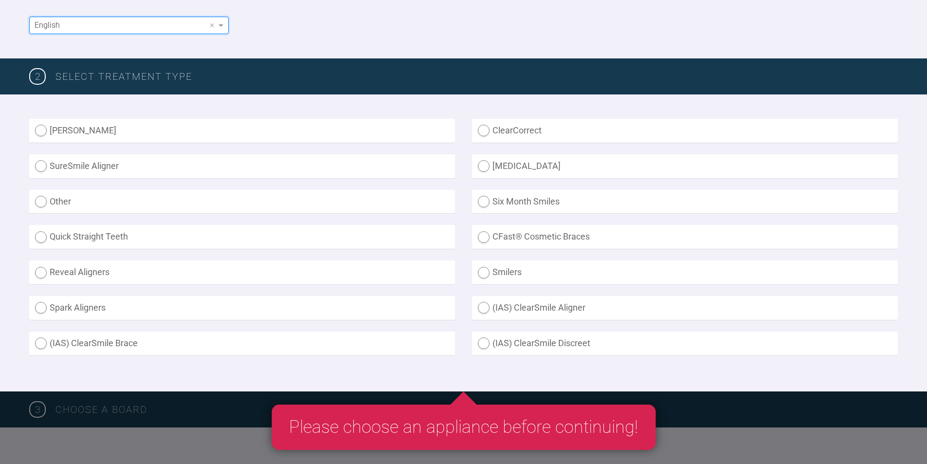
click at [36, 132] on label "[PERSON_NAME]" at bounding box center [242, 131] width 426 height 24
radio Aligner "true"
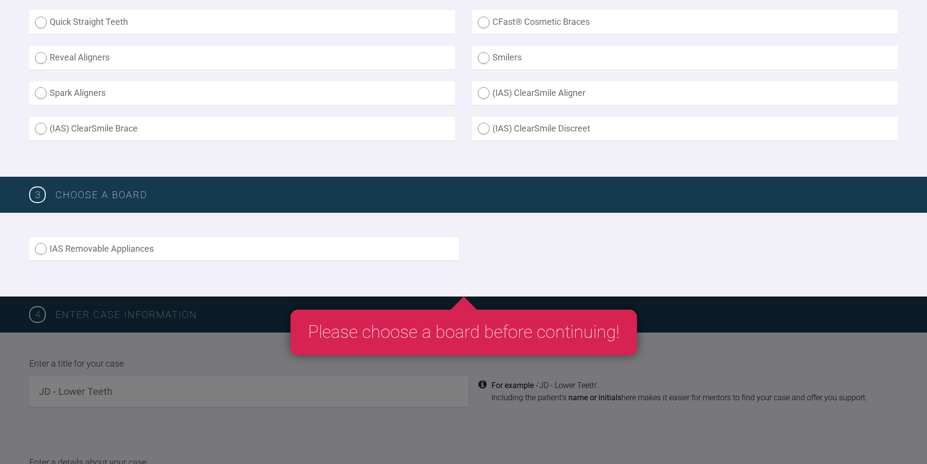
scroll to position [438, 0]
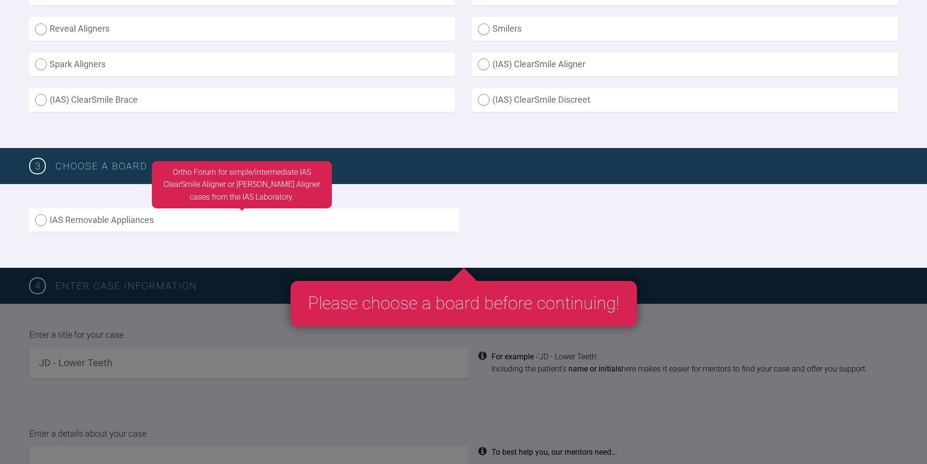
click at [38, 221] on label "IAS Removable Appliances" at bounding box center [244, 220] width 430 height 24
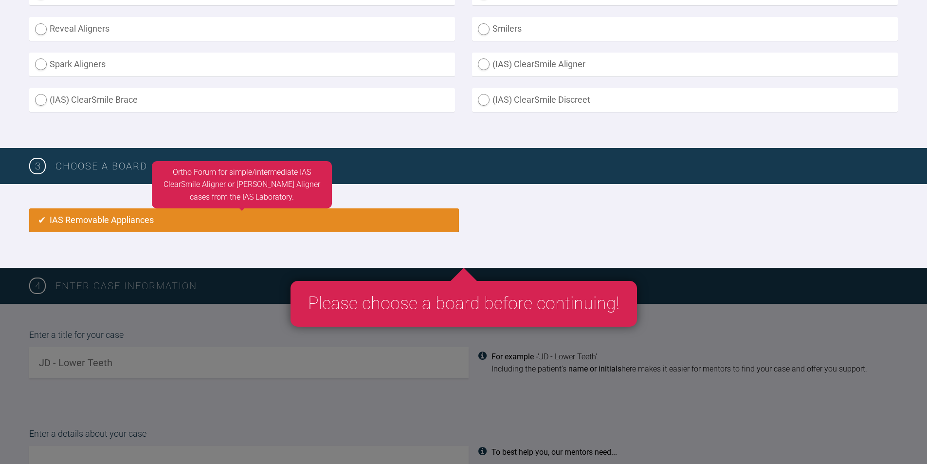
radio input "true"
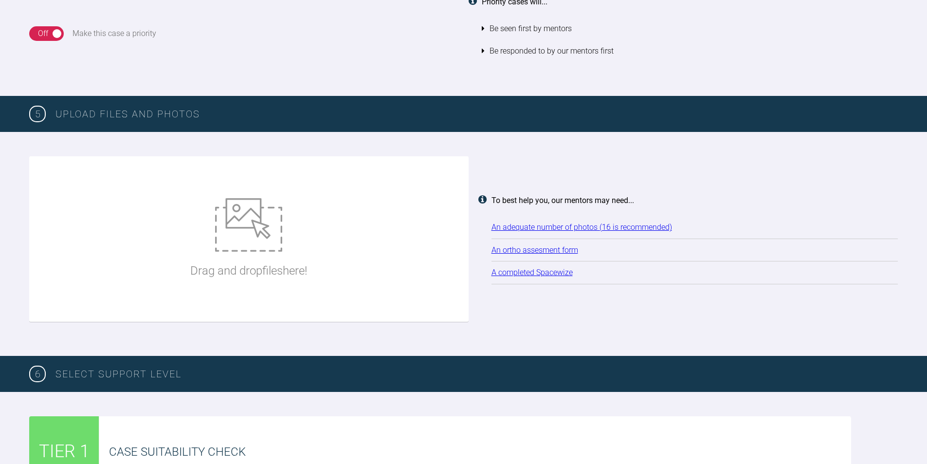
scroll to position [1183, 0]
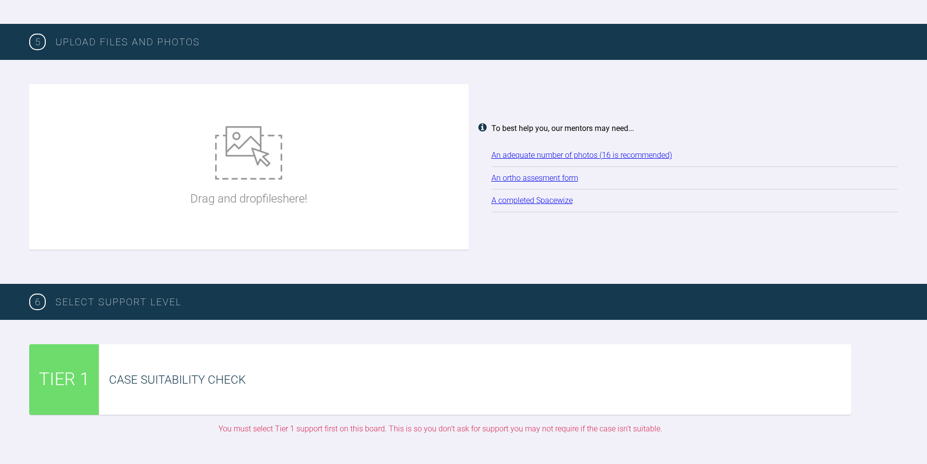
drag, startPoint x: 253, startPoint y: 195, endPoint x: 266, endPoint y: 142, distance: 55.2
click at [266, 142] on img at bounding box center [248, 153] width 67 height 54
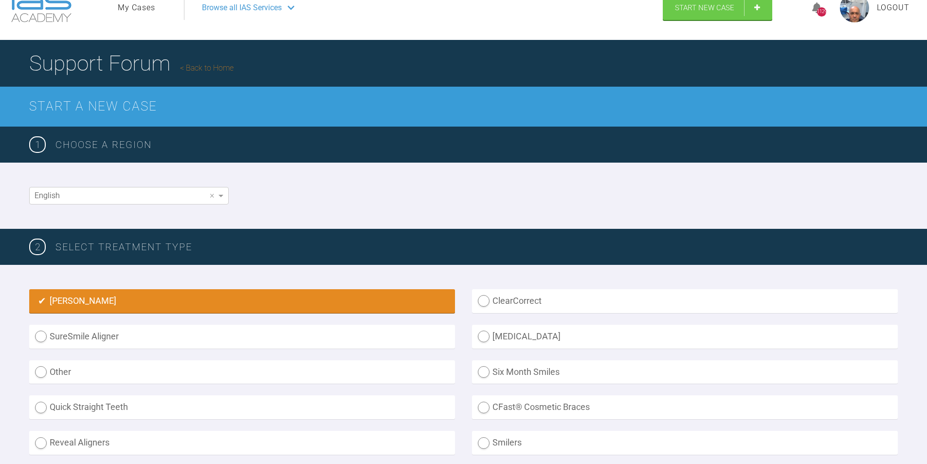
scroll to position [0, 0]
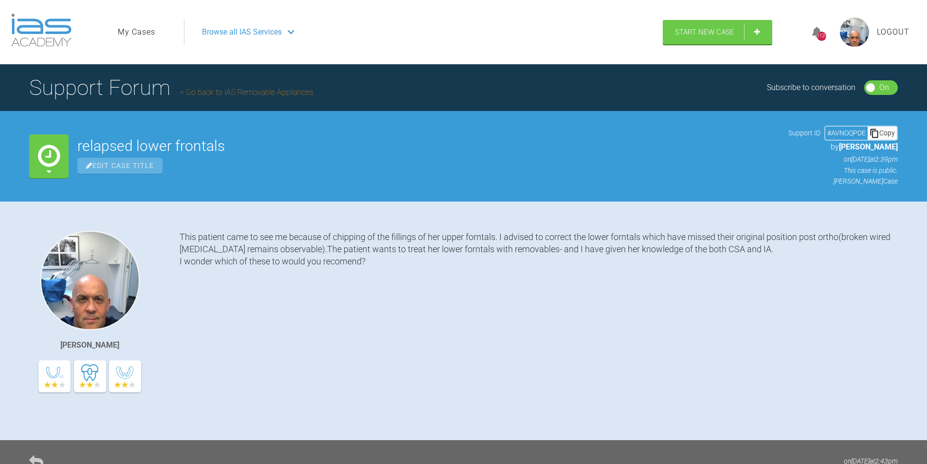
click at [130, 33] on link "My Cases" at bounding box center [136, 32] width 37 height 13
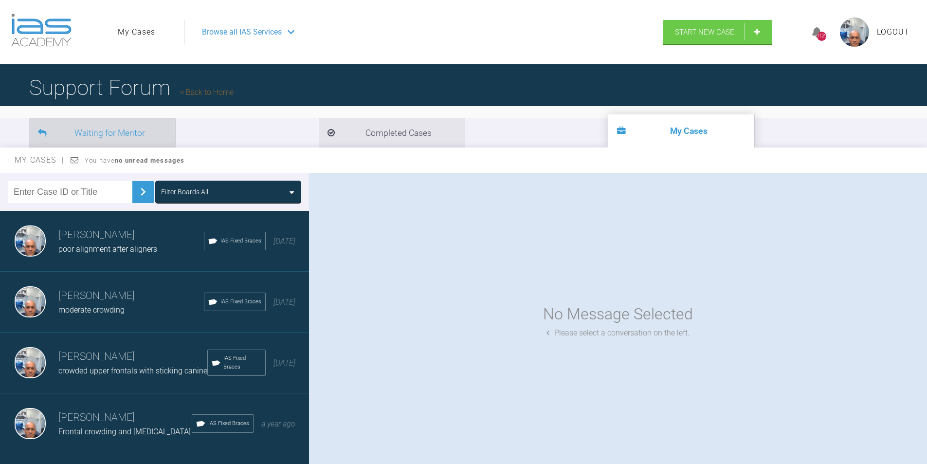
click at [80, 135] on li "Waiting for Mentor" at bounding box center [102, 133] width 146 height 30
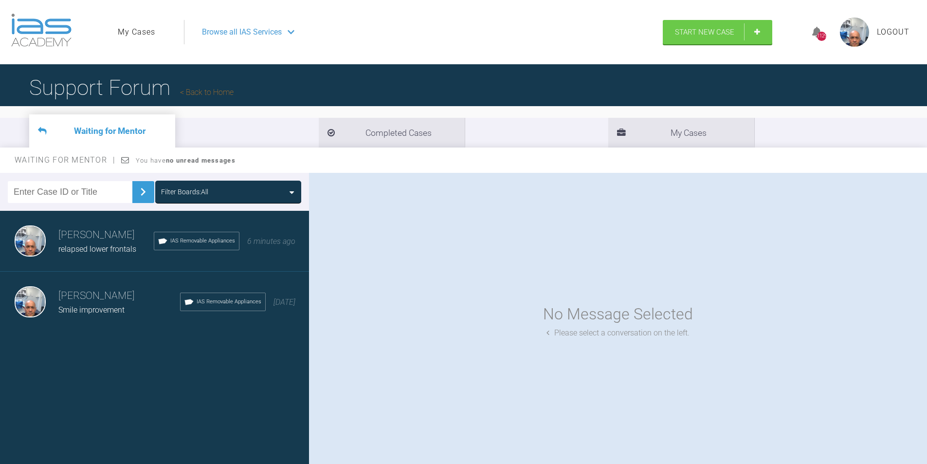
click at [91, 249] on span "relapsed lower frontals" at bounding box center [97, 248] width 78 height 9
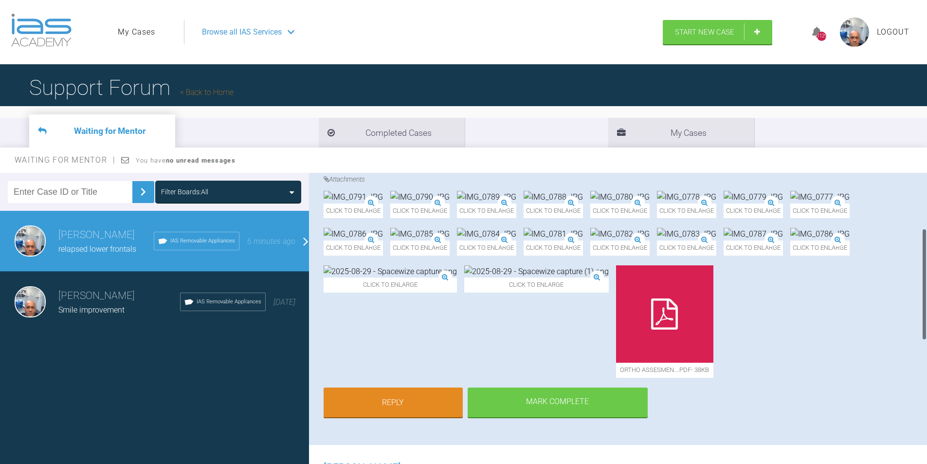
scroll to position [146, 0]
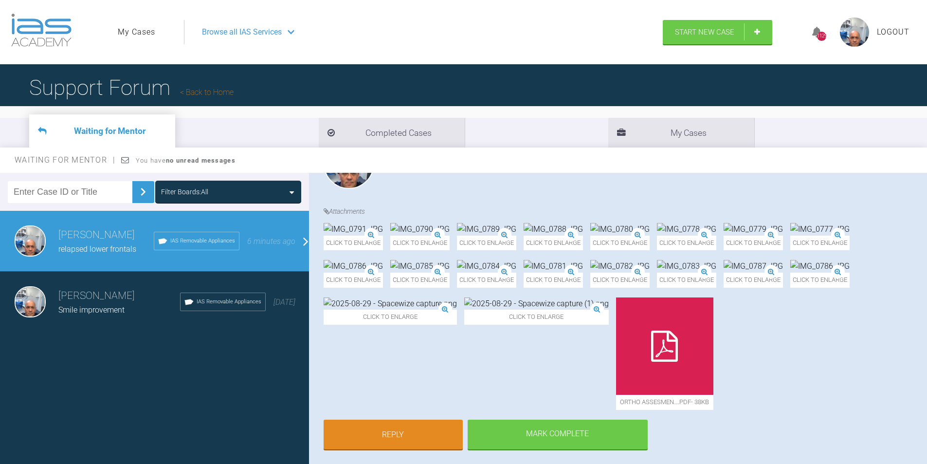
click at [516, 236] on img at bounding box center [486, 229] width 59 height 13
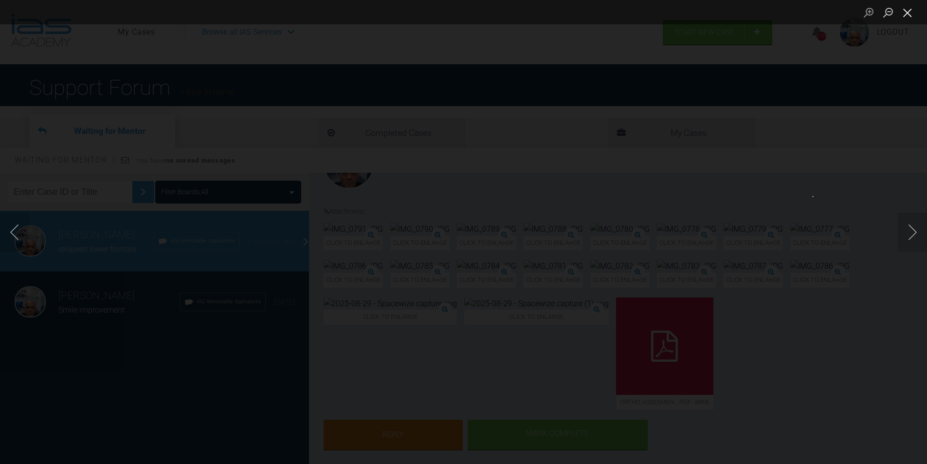
click at [904, 17] on button "Close lightbox" at bounding box center [907, 12] width 19 height 17
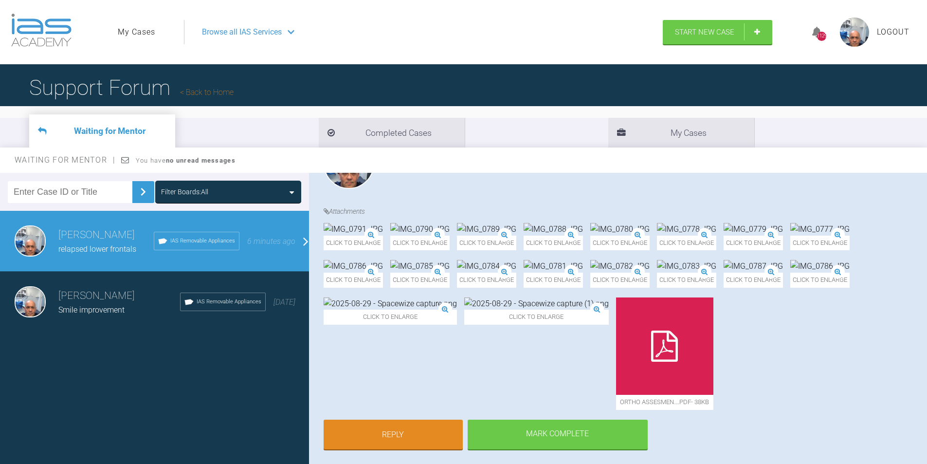
click at [783, 272] on img at bounding box center [753, 266] width 59 height 13
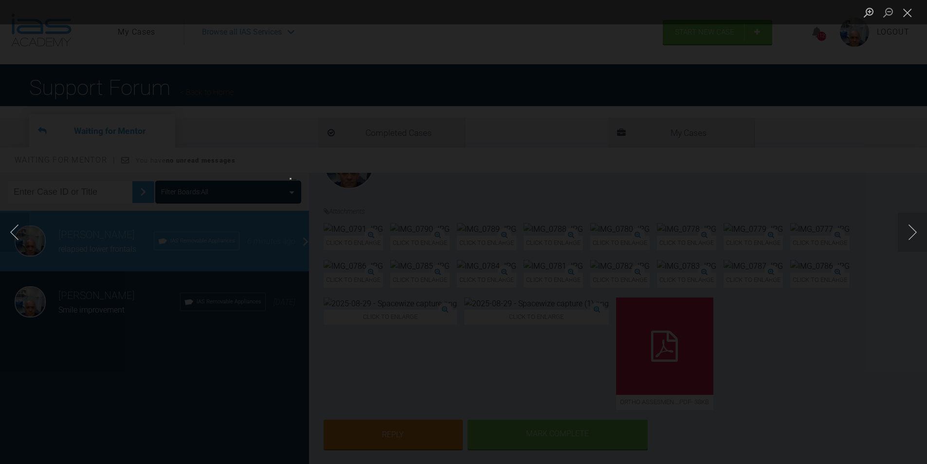
click at [902, 228] on button "Next image" at bounding box center [912, 232] width 29 height 39
click at [910, 229] on button "Next image" at bounding box center [912, 232] width 29 height 39
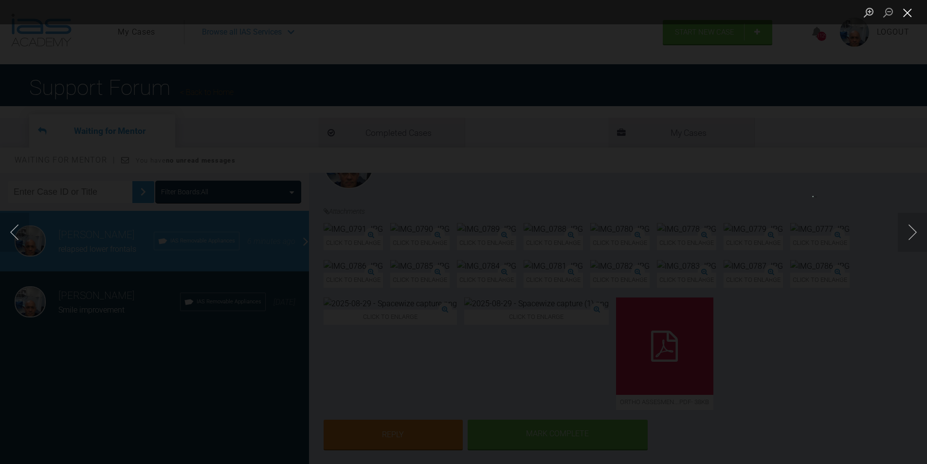
click at [907, 9] on button "Close lightbox" at bounding box center [907, 12] width 19 height 17
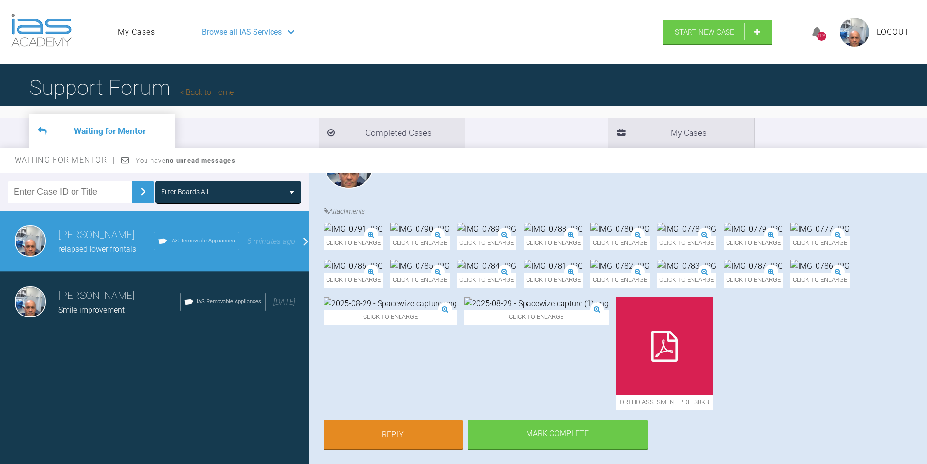
click at [457, 272] on img at bounding box center [486, 266] width 59 height 13
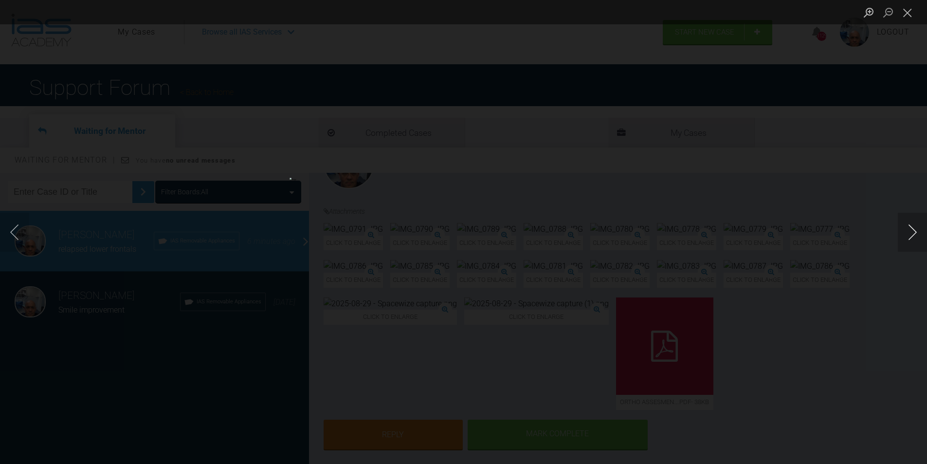
click at [913, 227] on button "Next image" at bounding box center [912, 232] width 29 height 39
click at [916, 232] on button "Next image" at bounding box center [912, 232] width 29 height 39
click at [915, 232] on button "Next image" at bounding box center [912, 232] width 29 height 39
click at [908, 230] on button "Next image" at bounding box center [912, 232] width 29 height 39
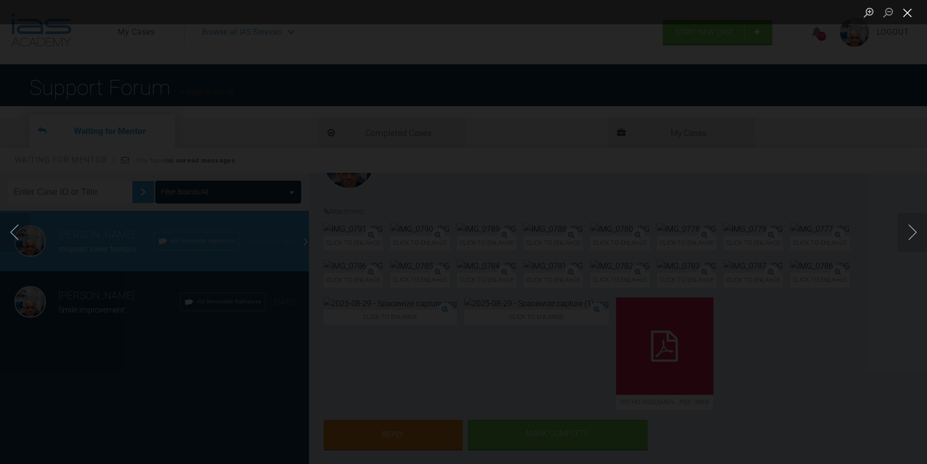
click at [909, 11] on button "Close lightbox" at bounding box center [907, 12] width 19 height 17
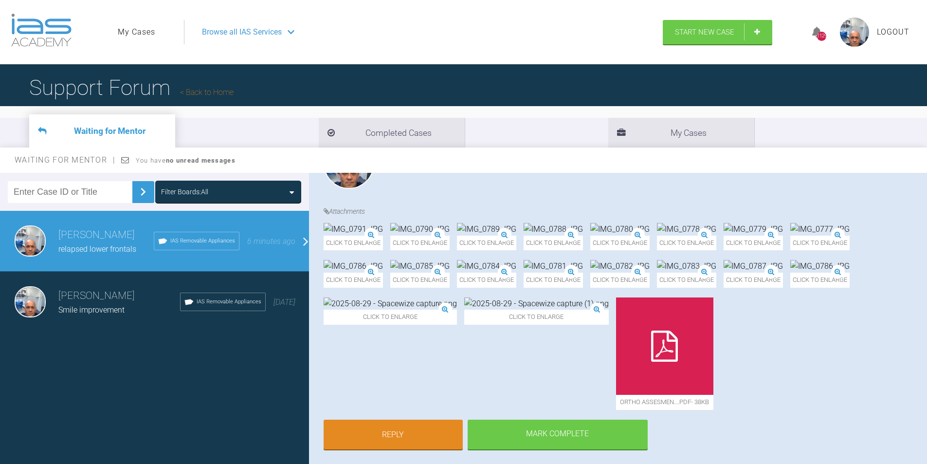
click at [691, 272] on img at bounding box center [686, 266] width 59 height 13
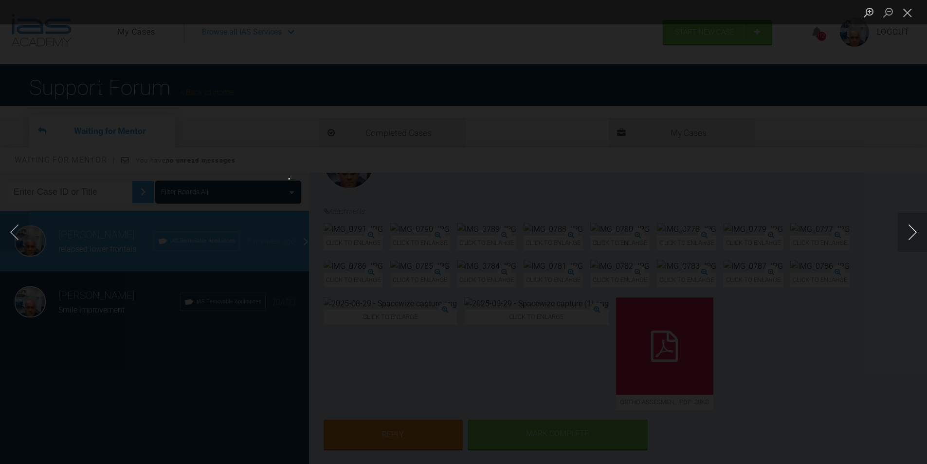
click at [907, 229] on button "Next image" at bounding box center [912, 232] width 29 height 39
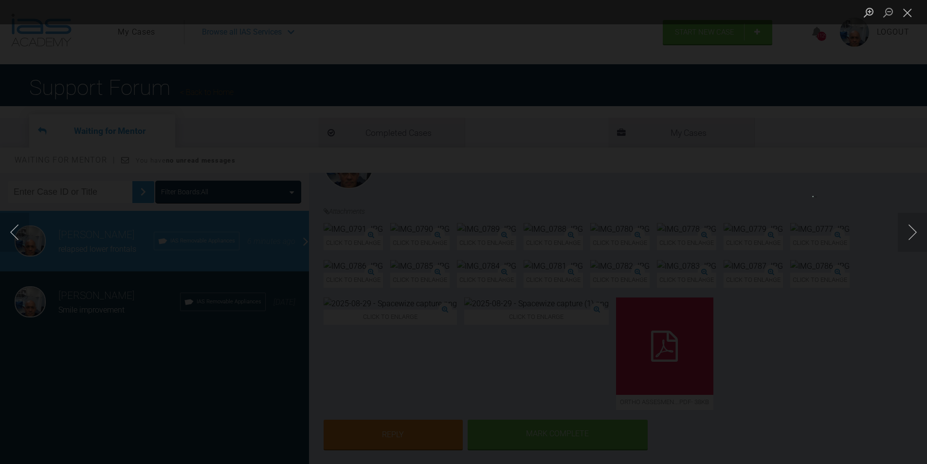
drag, startPoint x: 907, startPoint y: 229, endPoint x: 889, endPoint y: 193, distance: 40.3
click at [889, 194] on div "Lightbox" at bounding box center [463, 232] width 927 height 464
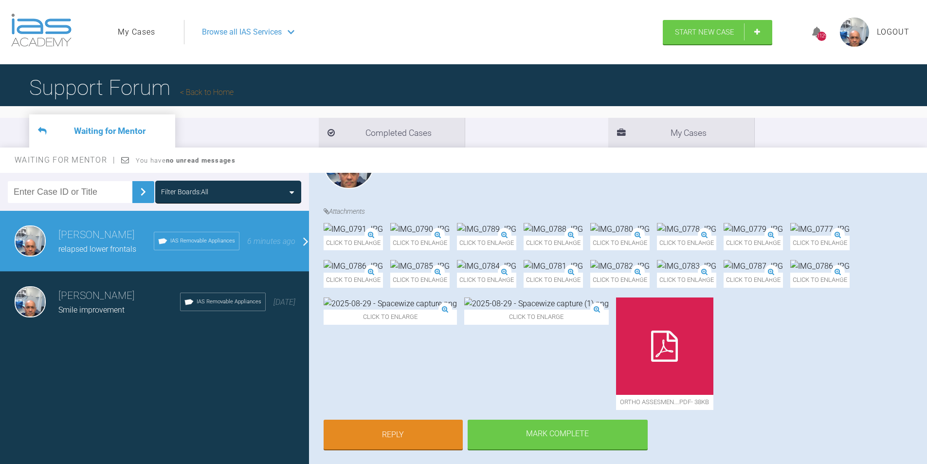
click at [524, 272] on img at bounding box center [553, 266] width 59 height 13
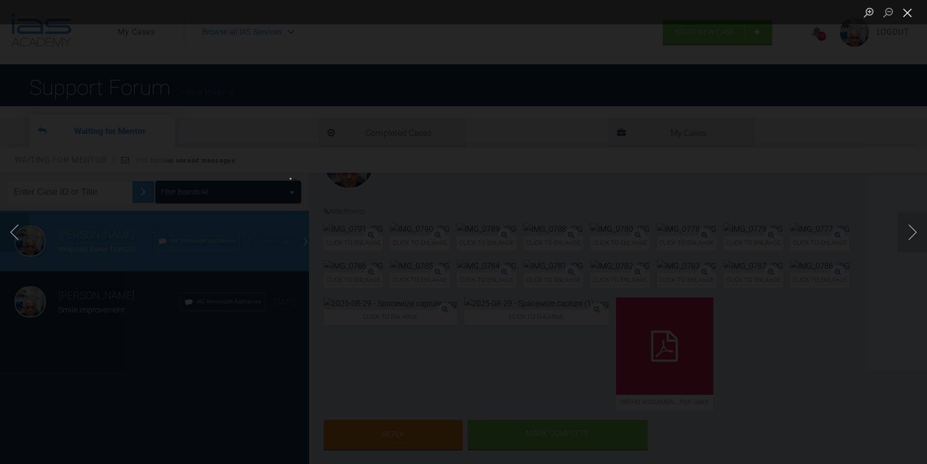
click at [901, 14] on button "Close lightbox" at bounding box center [907, 12] width 19 height 17
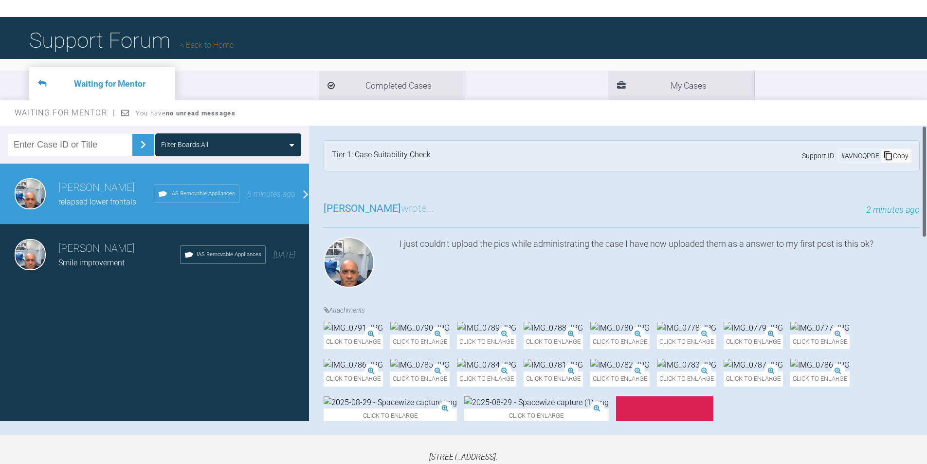
scroll to position [0, 0]
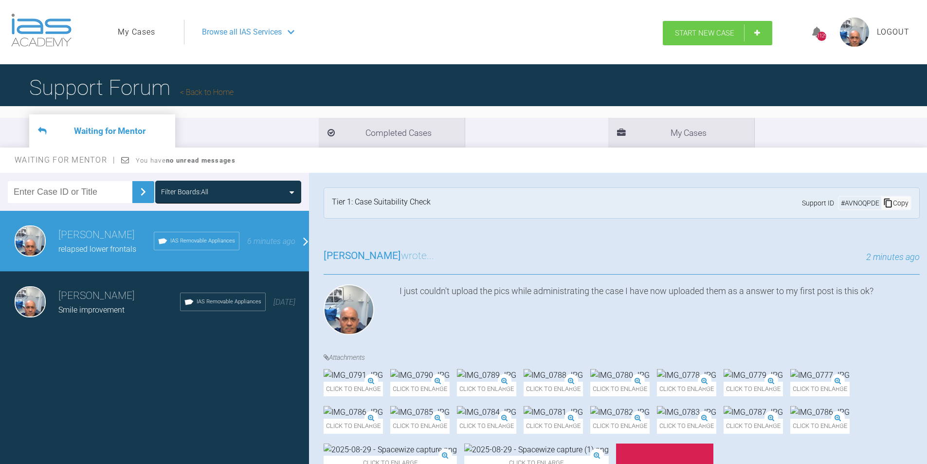
click at [759, 34] on link "Start New Case" at bounding box center [717, 33] width 109 height 24
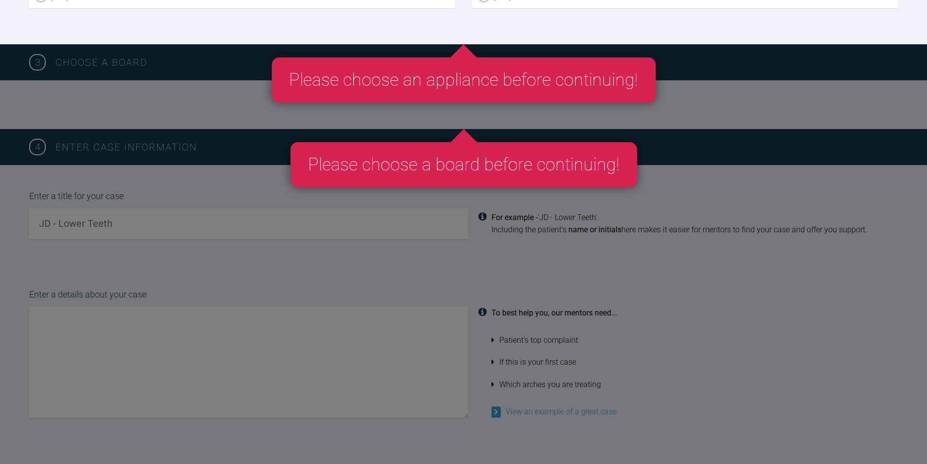
scroll to position [584, 0]
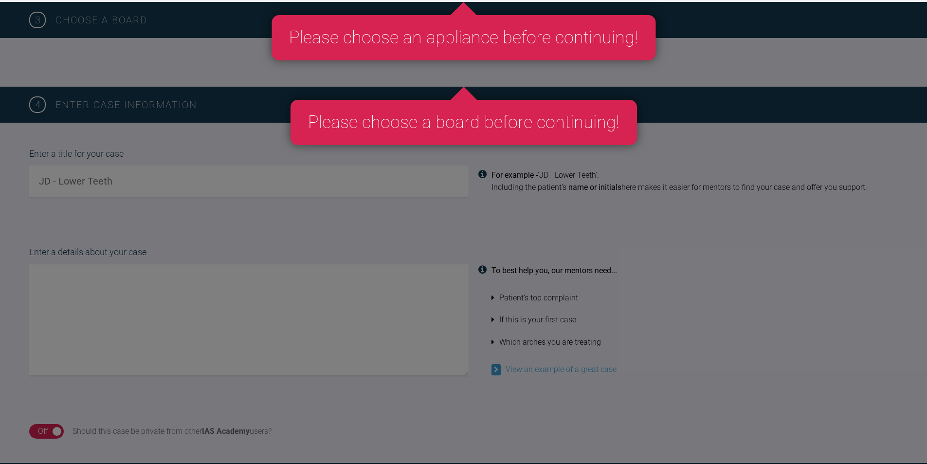
click at [376, 50] on div "Please choose an appliance before continuing!" at bounding box center [464, 38] width 384 height 46
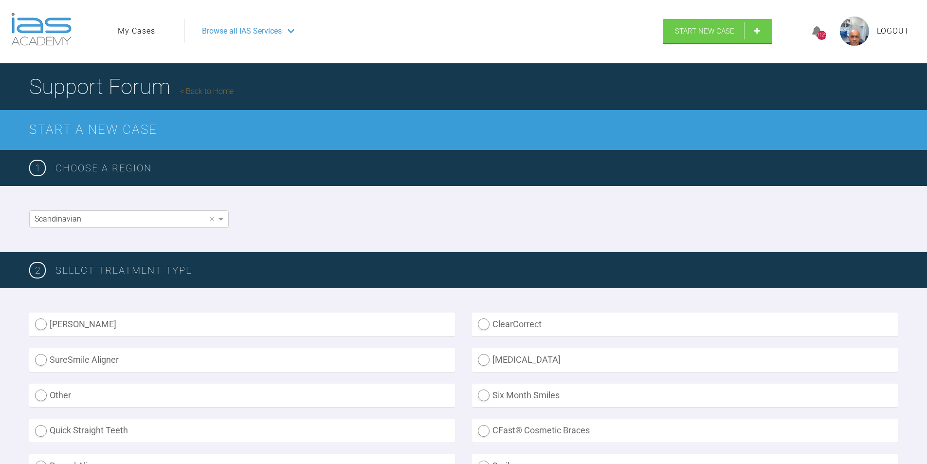
scroll to position [0, 0]
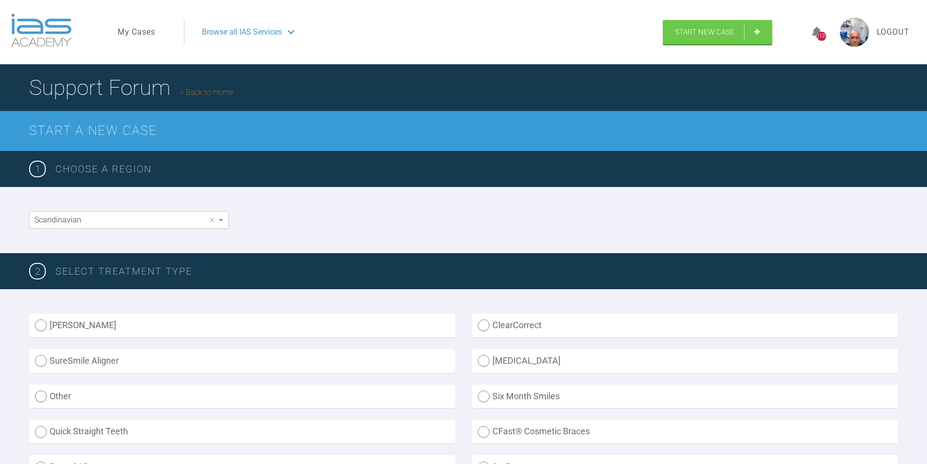
click at [121, 222] on div "Scandinavian" at bounding box center [129, 220] width 199 height 17
click at [43, 323] on label "[PERSON_NAME]" at bounding box center [242, 325] width 426 height 24
radio Aligner "true"
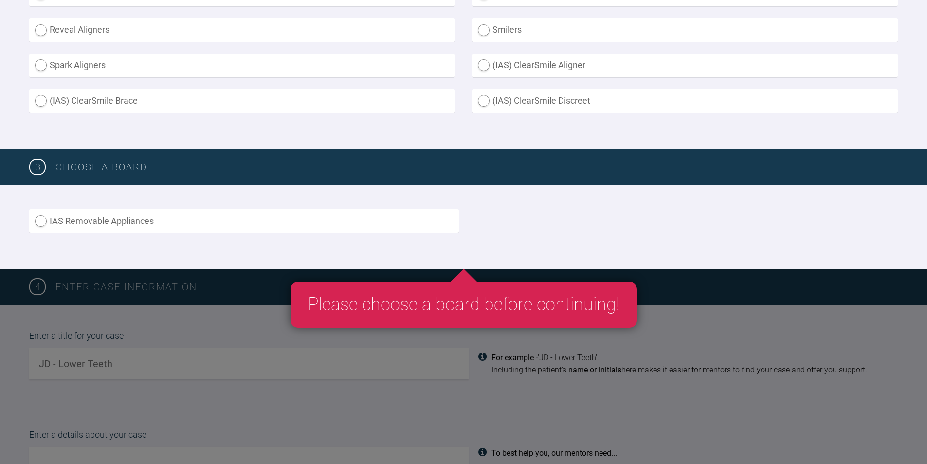
scroll to position [438, 0]
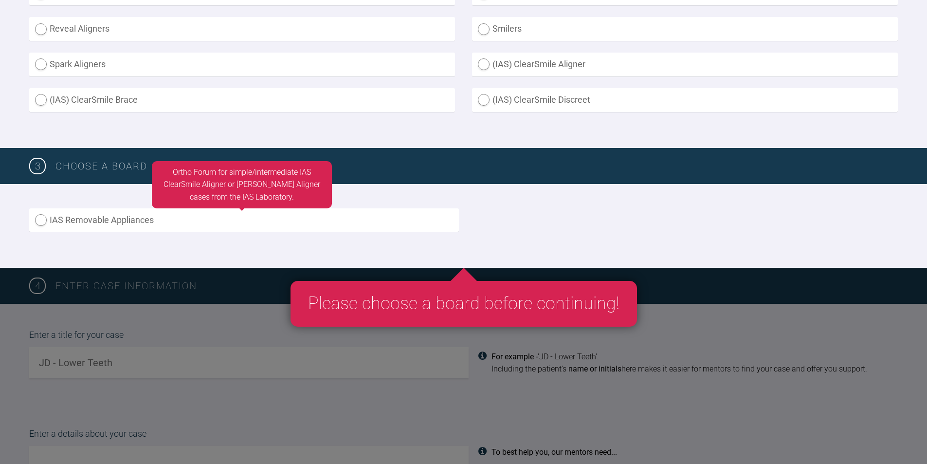
click at [40, 221] on label "IAS Removable Appliances" at bounding box center [244, 220] width 430 height 24
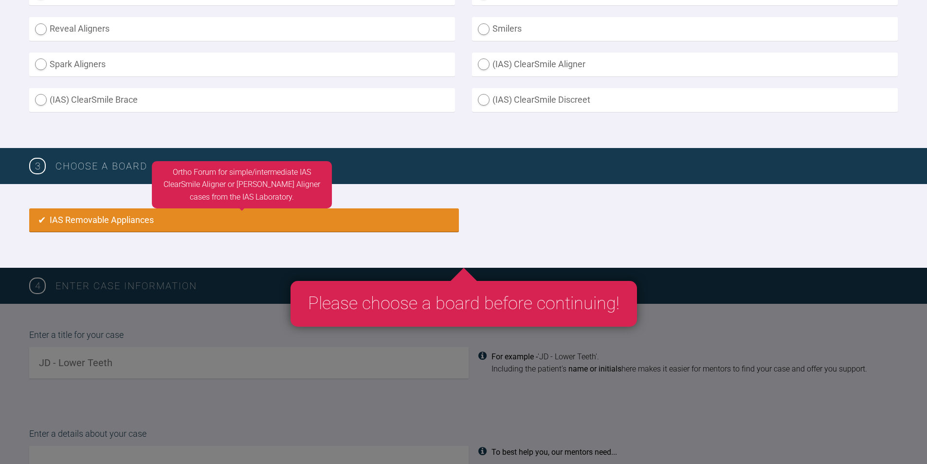
radio input "true"
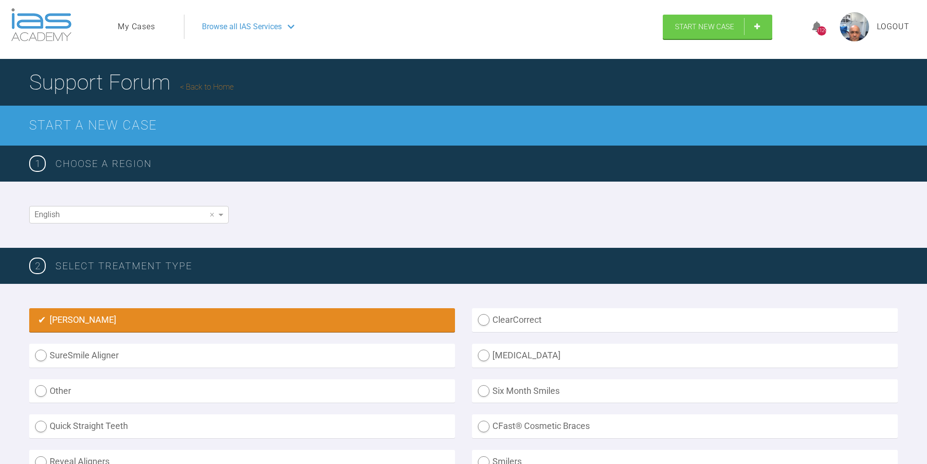
scroll to position [0, 0]
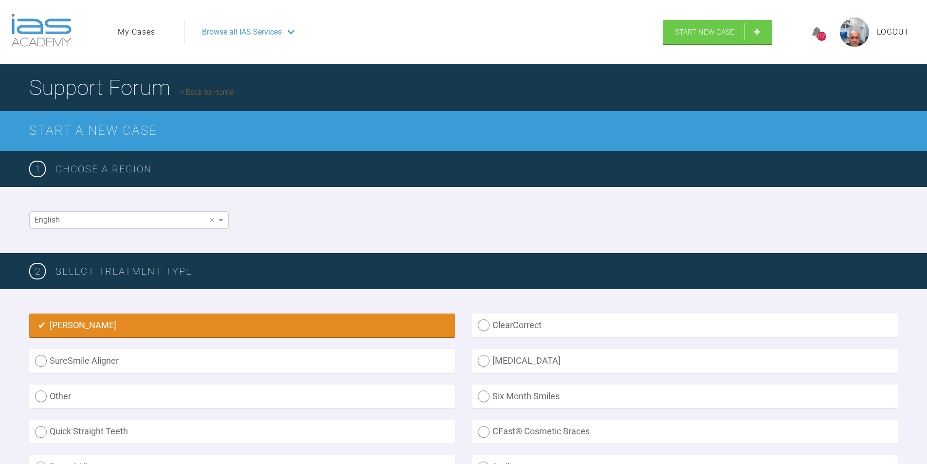
click at [123, 33] on link "My Cases" at bounding box center [136, 32] width 37 height 13
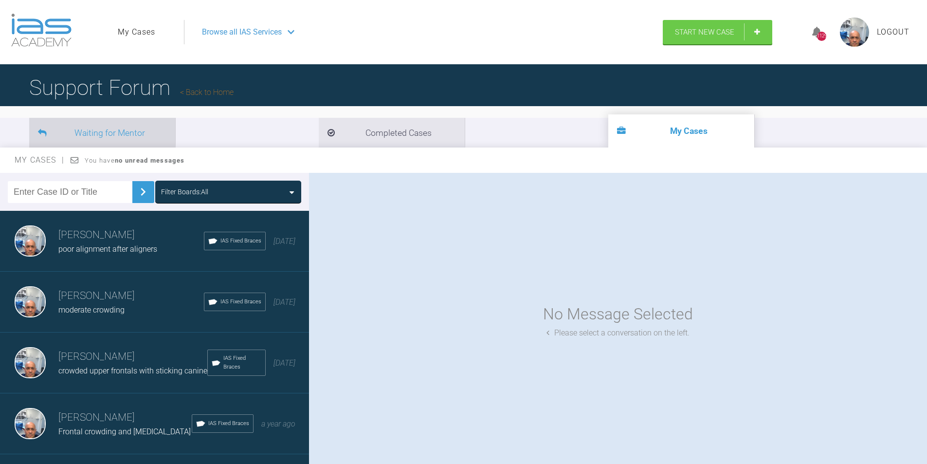
click at [74, 136] on li "Waiting for Mentor" at bounding box center [102, 133] width 146 height 30
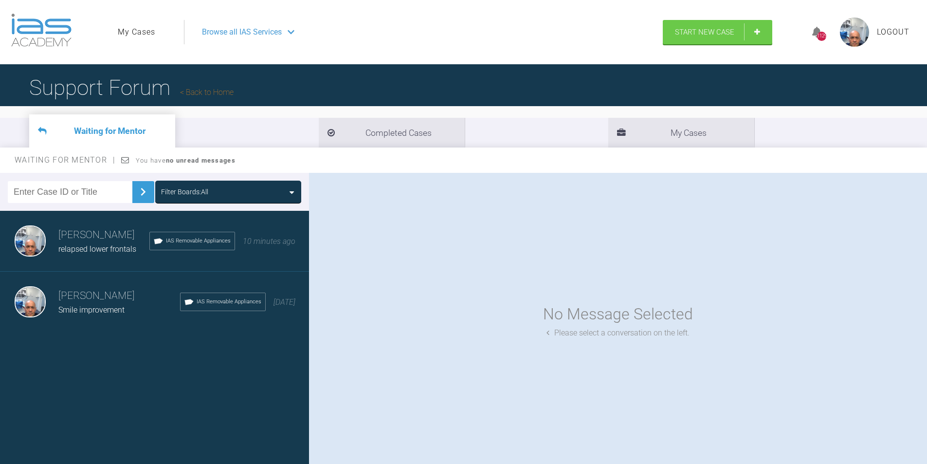
click at [84, 244] on span "relapsed lower frontals" at bounding box center [97, 248] width 78 height 9
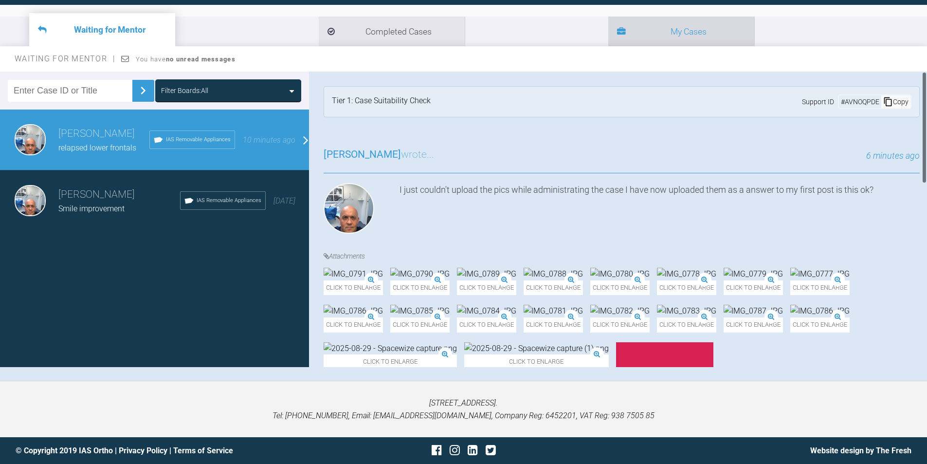
click at [608, 31] on li "My Cases" at bounding box center [681, 32] width 146 height 30
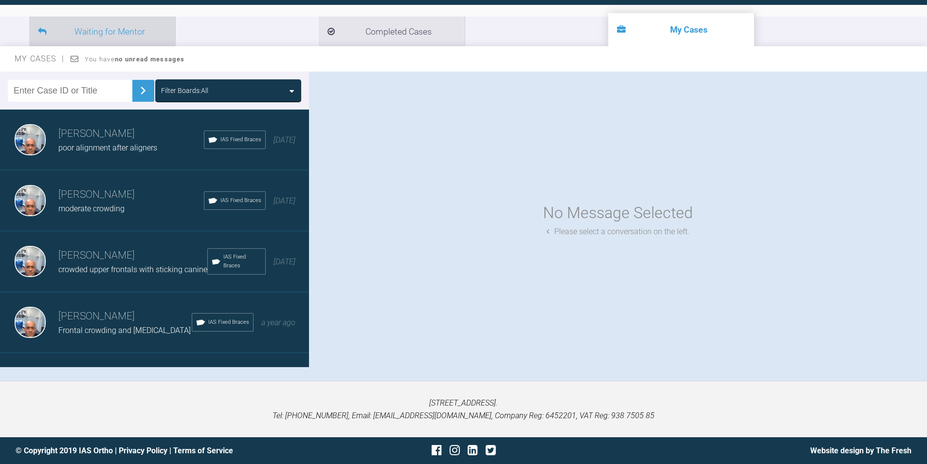
click at [88, 40] on li "Waiting for Mentor" at bounding box center [102, 32] width 146 height 30
